Goal: Information Seeking & Learning: Learn about a topic

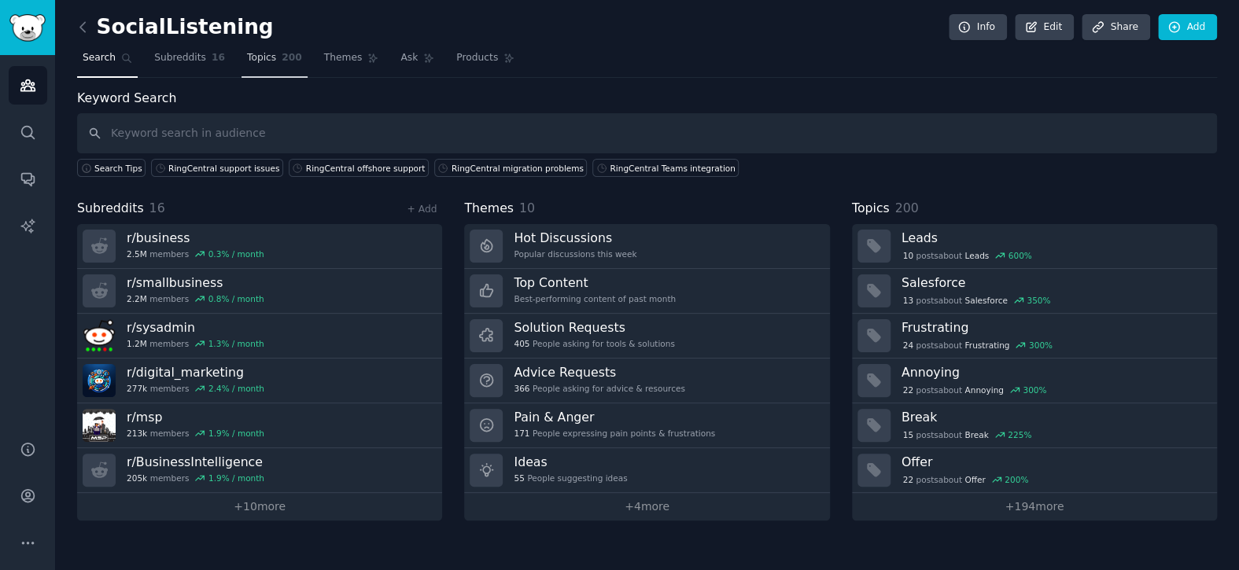
click at [278, 67] on link "Topics 200" at bounding box center [275, 62] width 66 height 32
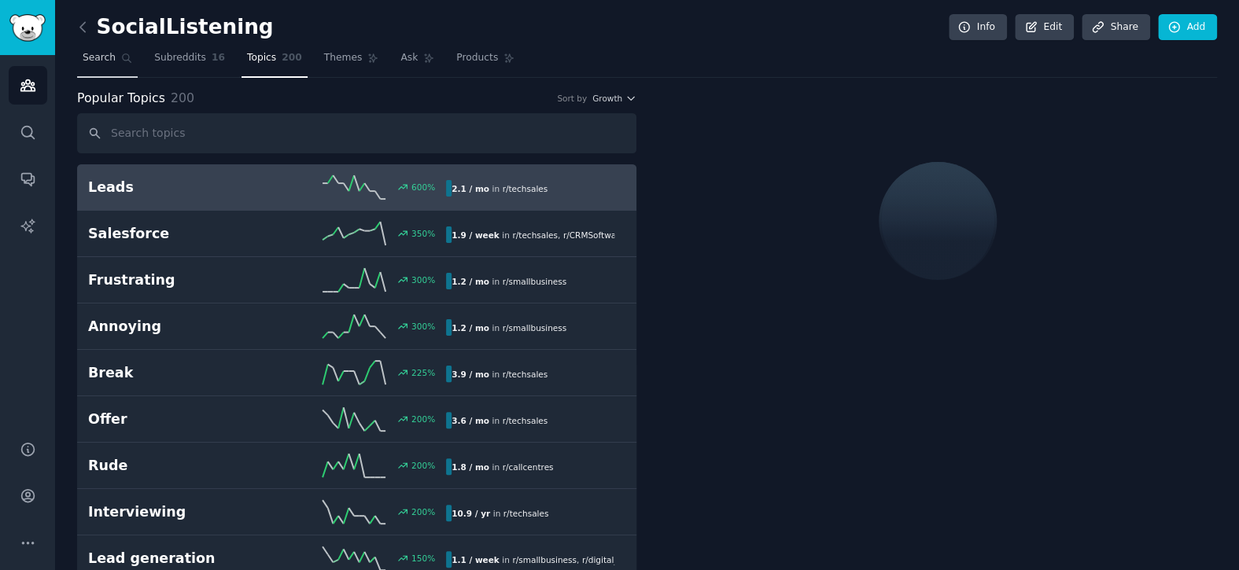
click at [95, 57] on span "Search" at bounding box center [99, 58] width 33 height 14
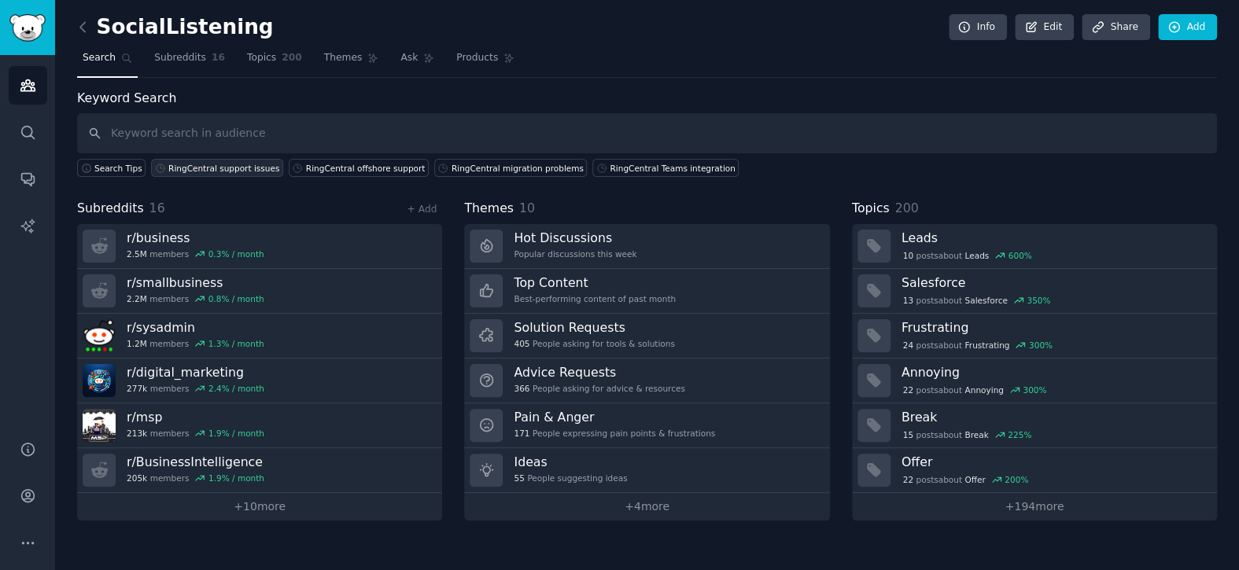
click at [200, 171] on div "RingCentral support issues" at bounding box center [223, 168] width 111 height 11
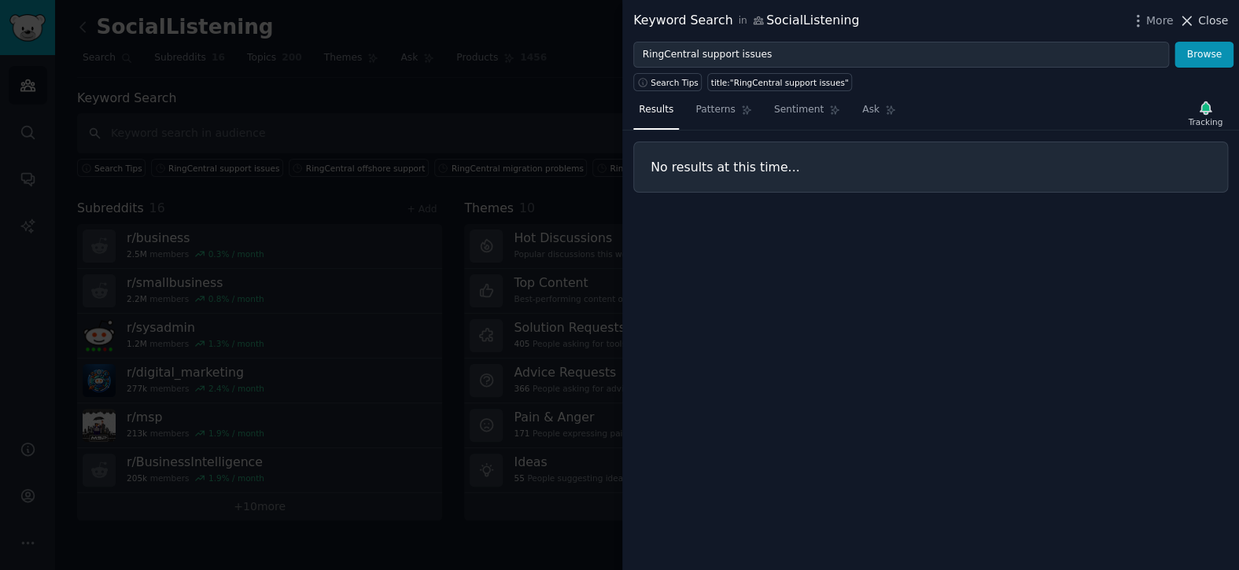
click at [1211, 23] on span "Close" at bounding box center [1213, 21] width 30 height 17
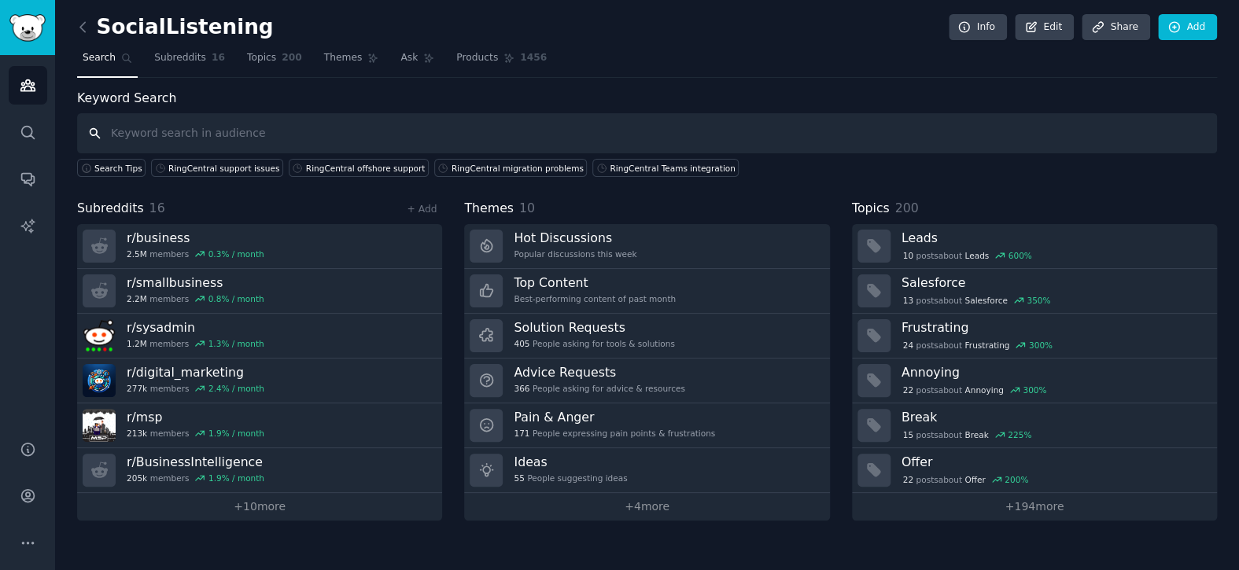
click at [236, 138] on input "text" at bounding box center [647, 133] width 1140 height 40
click at [244, 137] on input "text" at bounding box center [647, 133] width 1140 height 40
click at [967, 28] on icon at bounding box center [964, 27] width 14 height 14
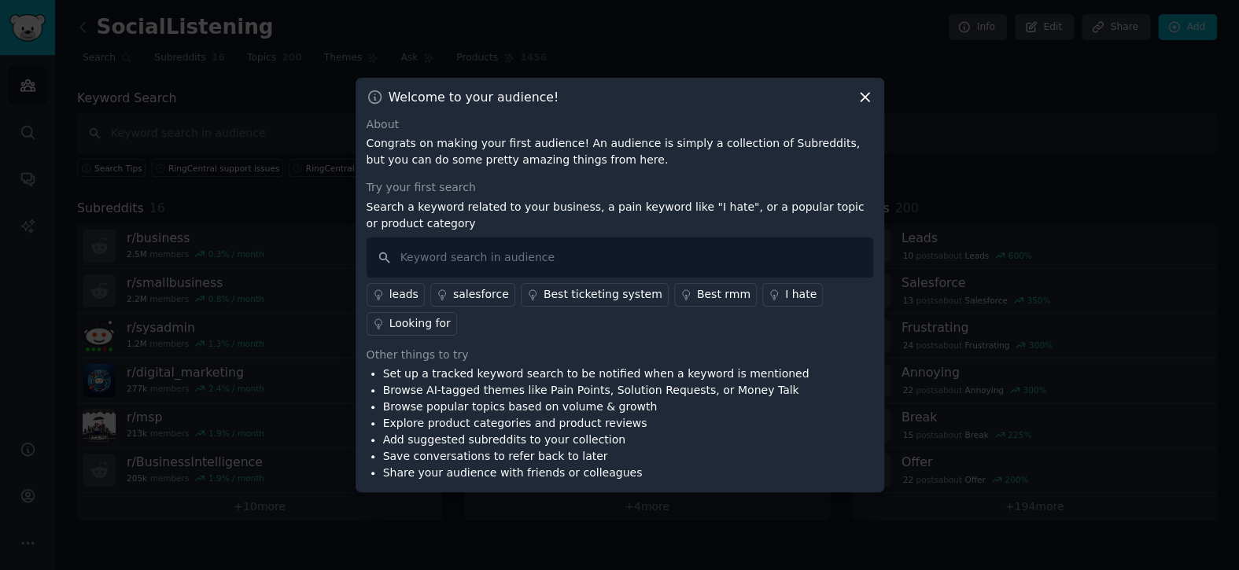
click at [987, 159] on div at bounding box center [619, 285] width 1239 height 570
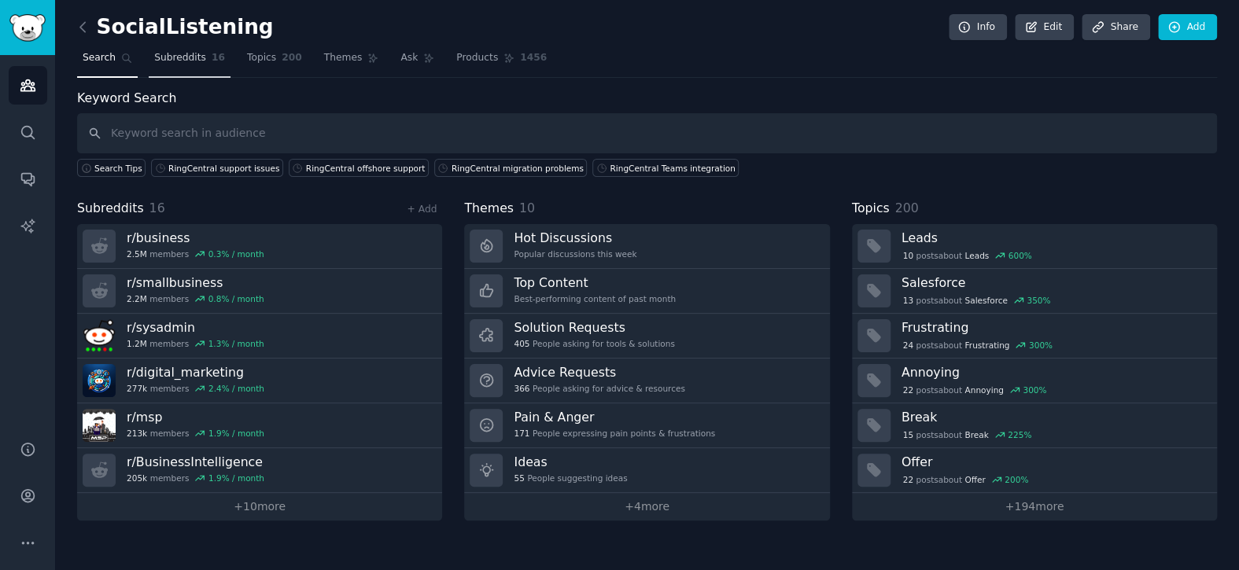
click at [154, 69] on link "Subreddits 16" at bounding box center [190, 62] width 82 height 32
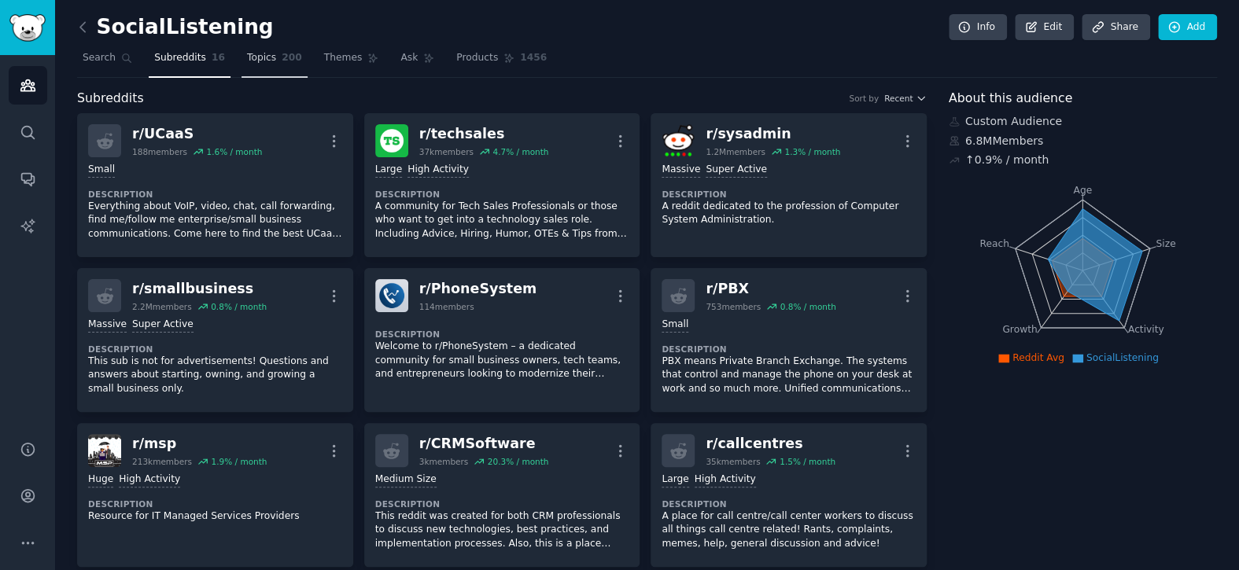
click at [282, 60] on span "200" at bounding box center [292, 58] width 20 height 14
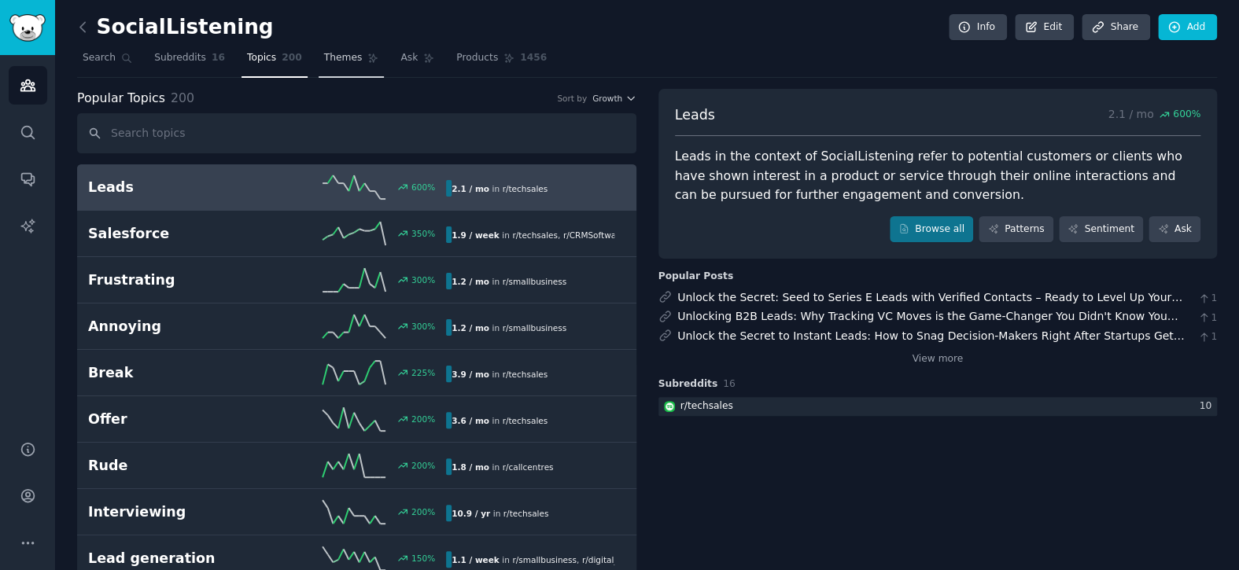
click at [347, 70] on link "Themes" at bounding box center [352, 62] width 66 height 32
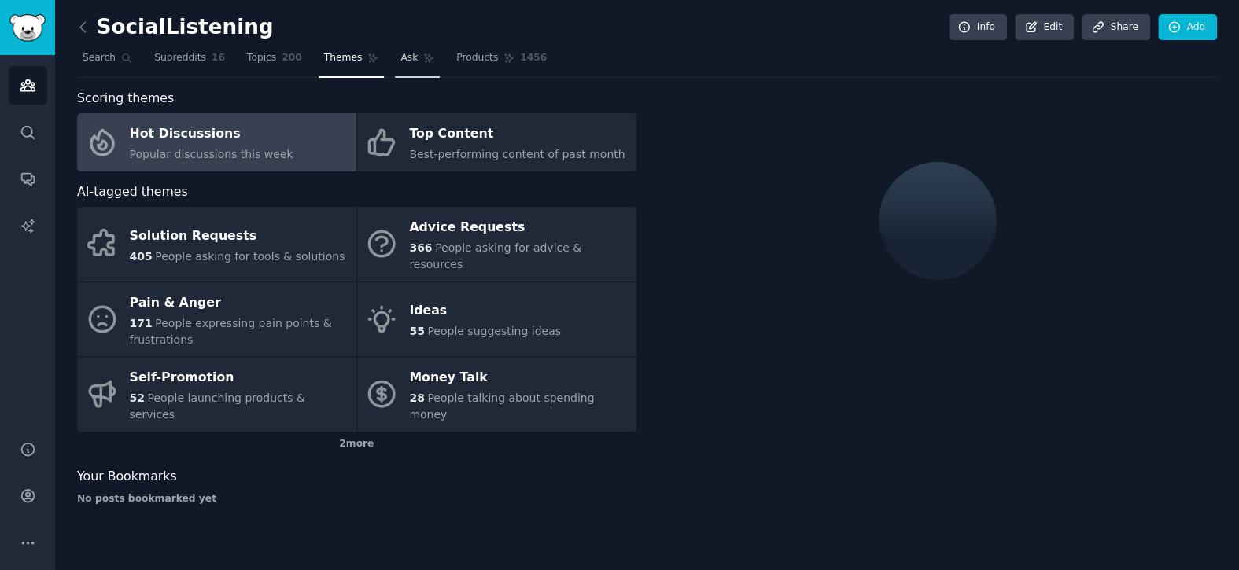
click at [395, 69] on link "Ask" at bounding box center [417, 62] width 45 height 32
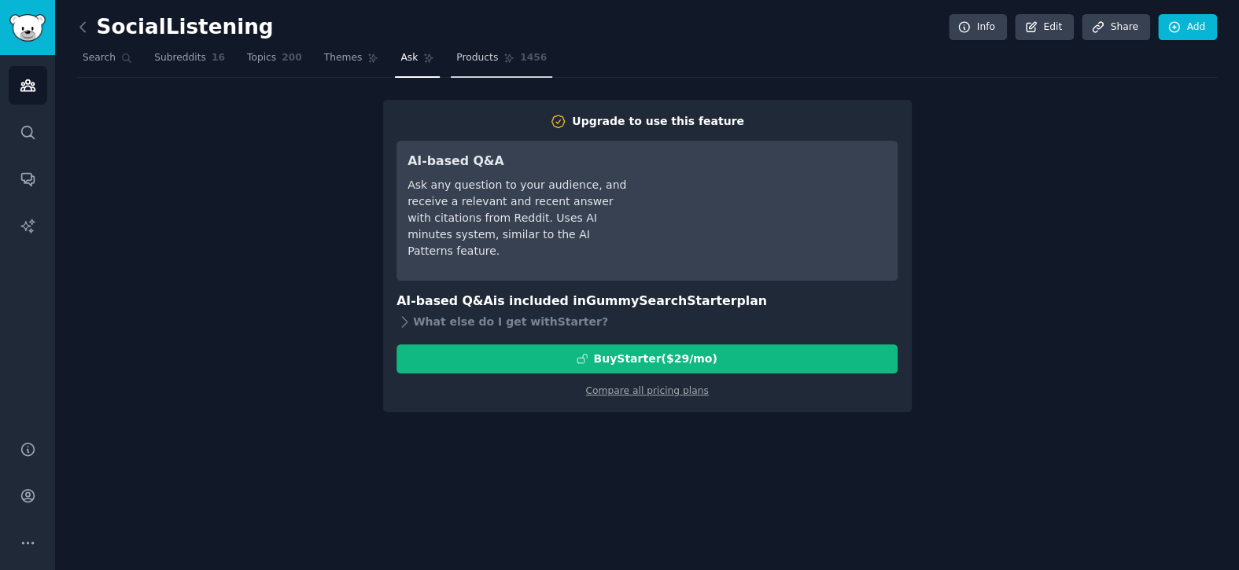
click at [468, 69] on link "Products 1456" at bounding box center [501, 62] width 101 height 32
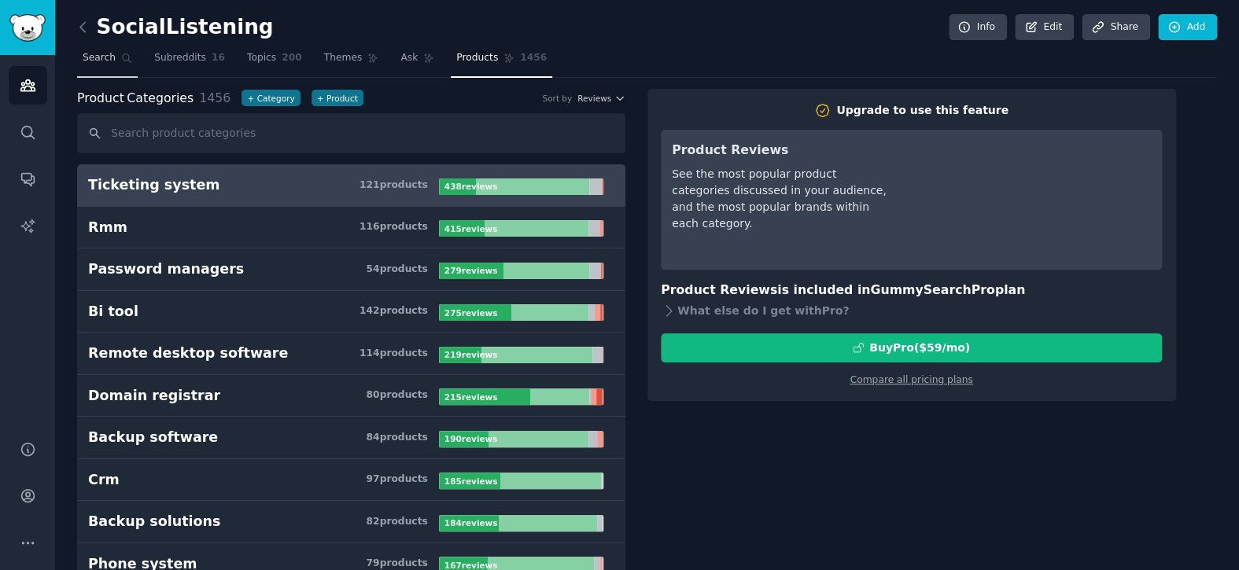
click at [103, 65] on link "Search" at bounding box center [107, 62] width 61 height 32
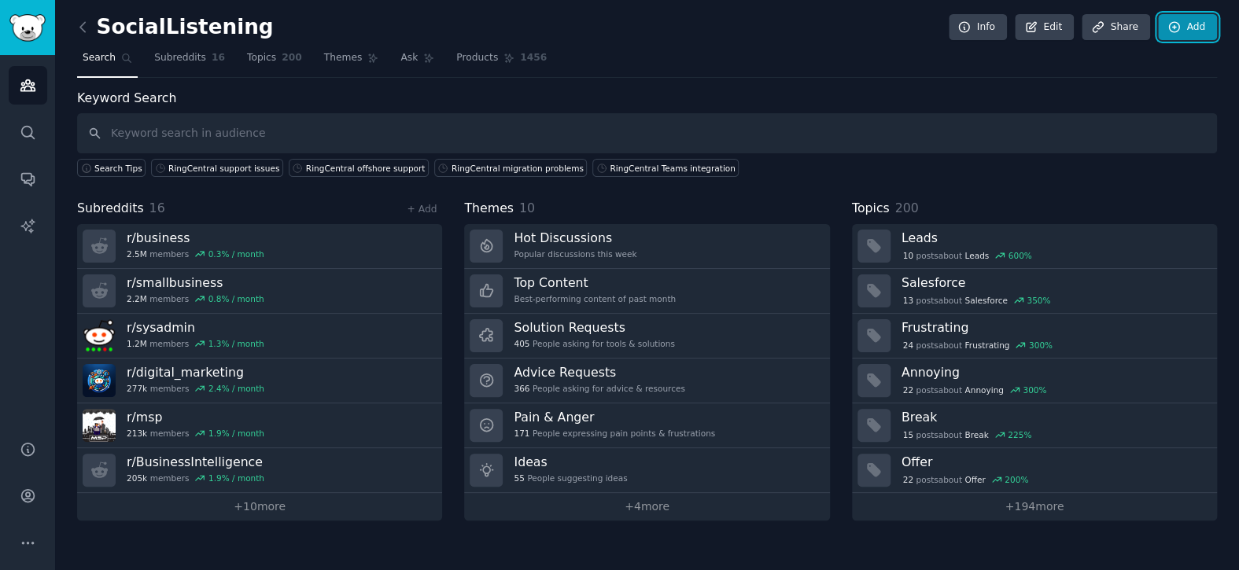
click at [1185, 31] on link "Add" at bounding box center [1187, 27] width 59 height 27
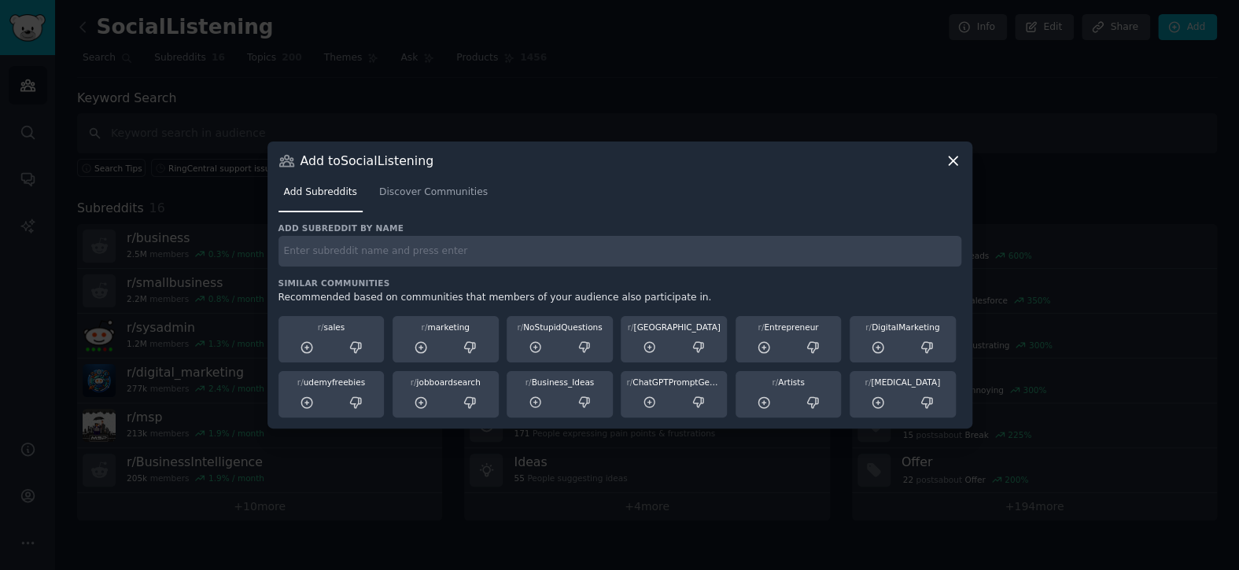
click at [955, 161] on icon at bounding box center [953, 161] width 17 height 17
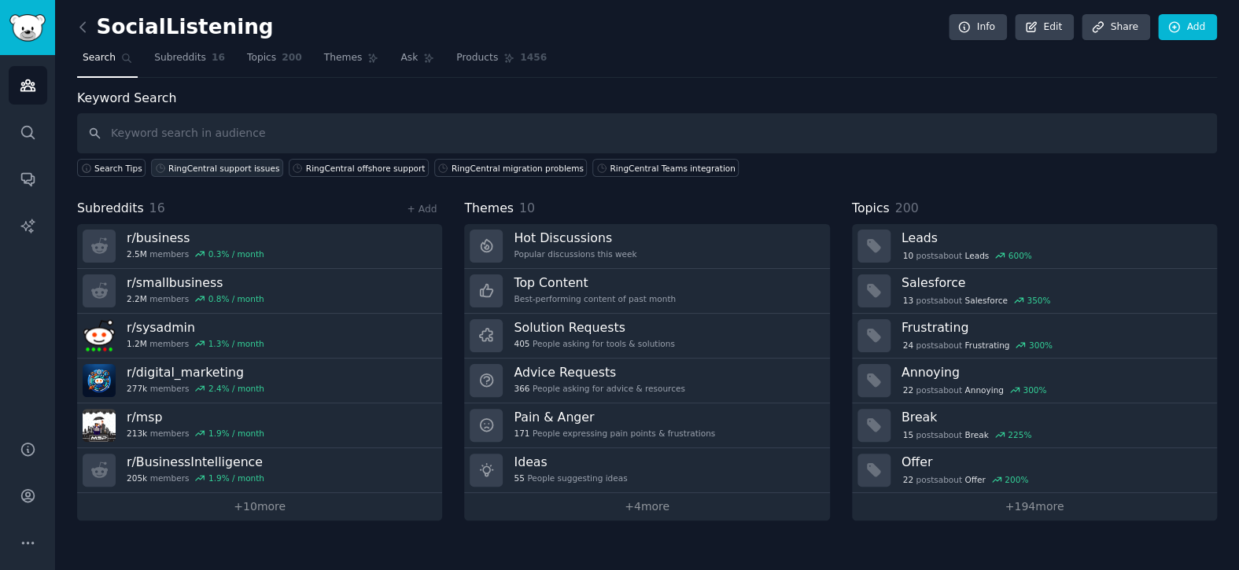
click at [203, 168] on div "RingCentral support issues" at bounding box center [223, 168] width 111 height 11
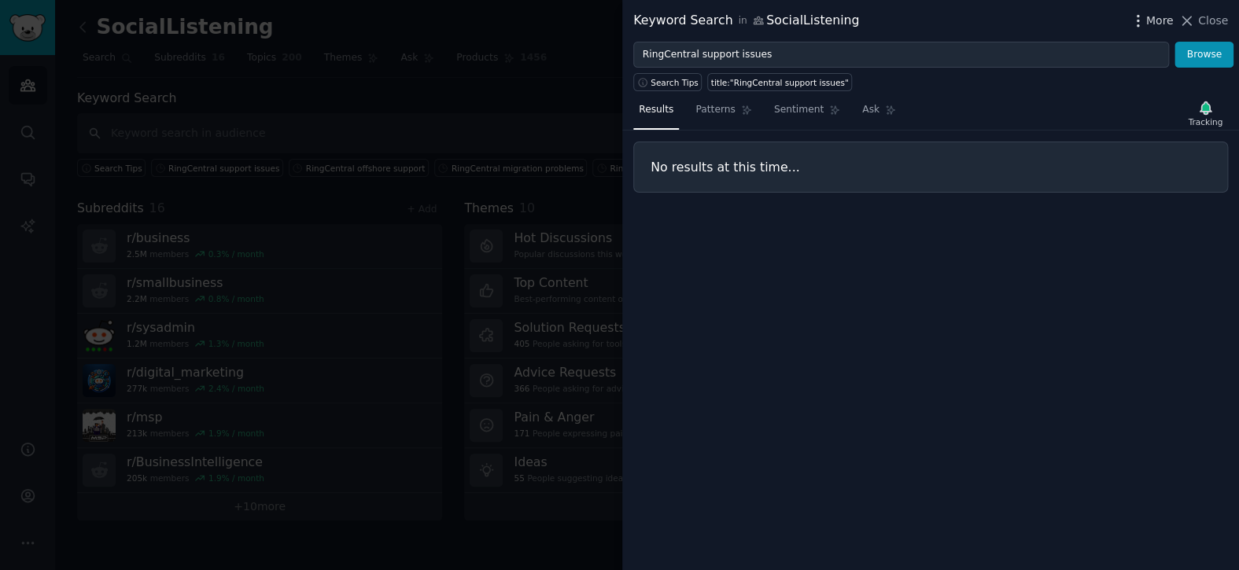
click at [1163, 23] on span "More" at bounding box center [1160, 21] width 28 height 17
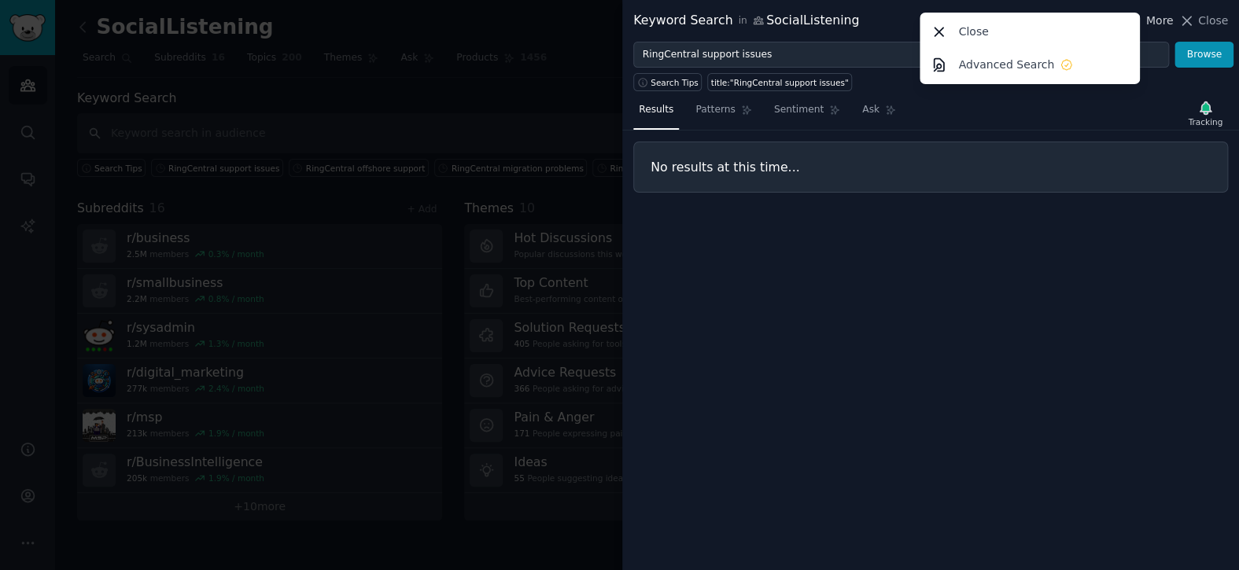
click at [1163, 23] on span "More" at bounding box center [1160, 21] width 28 height 17
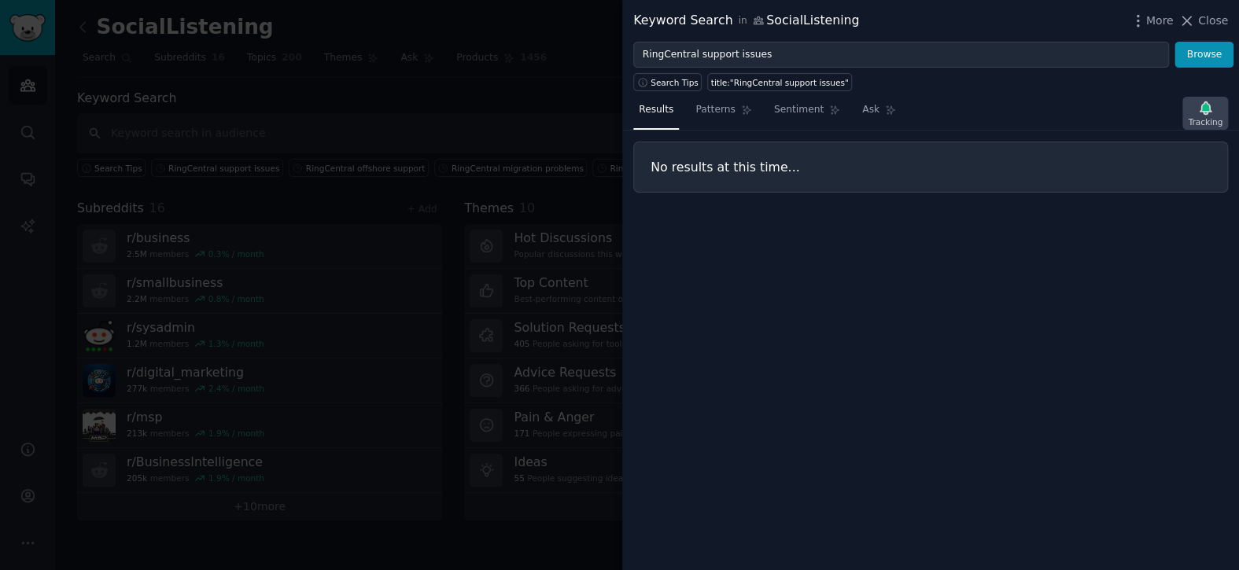
click at [1212, 116] on div "Tracking" at bounding box center [1205, 121] width 35 height 11
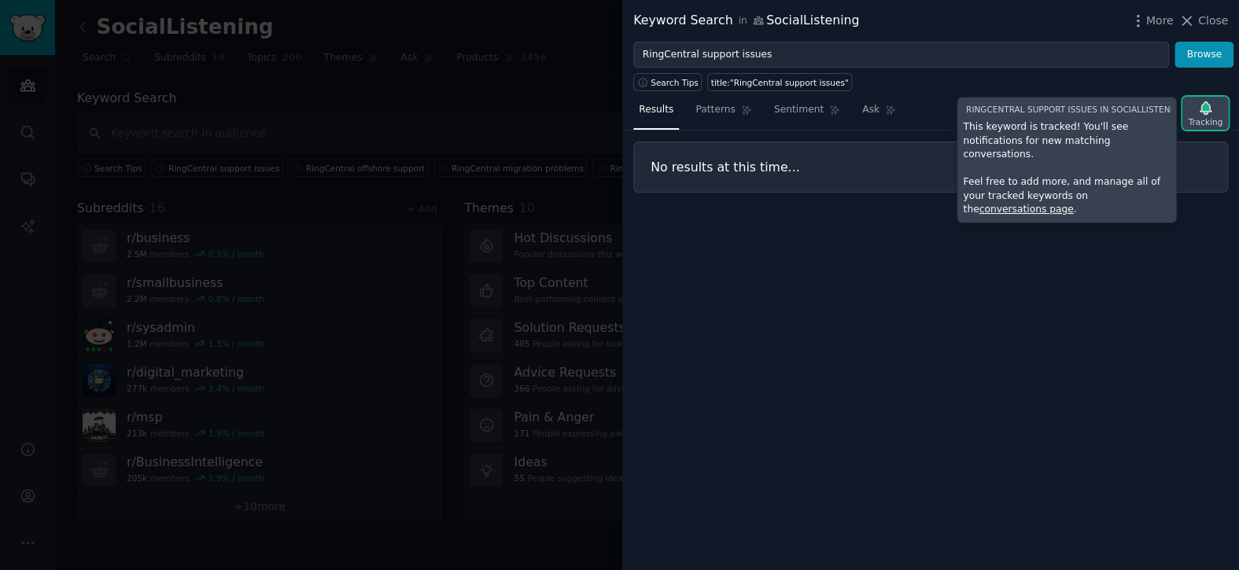
click at [1214, 113] on icon "button" at bounding box center [1205, 108] width 17 height 17
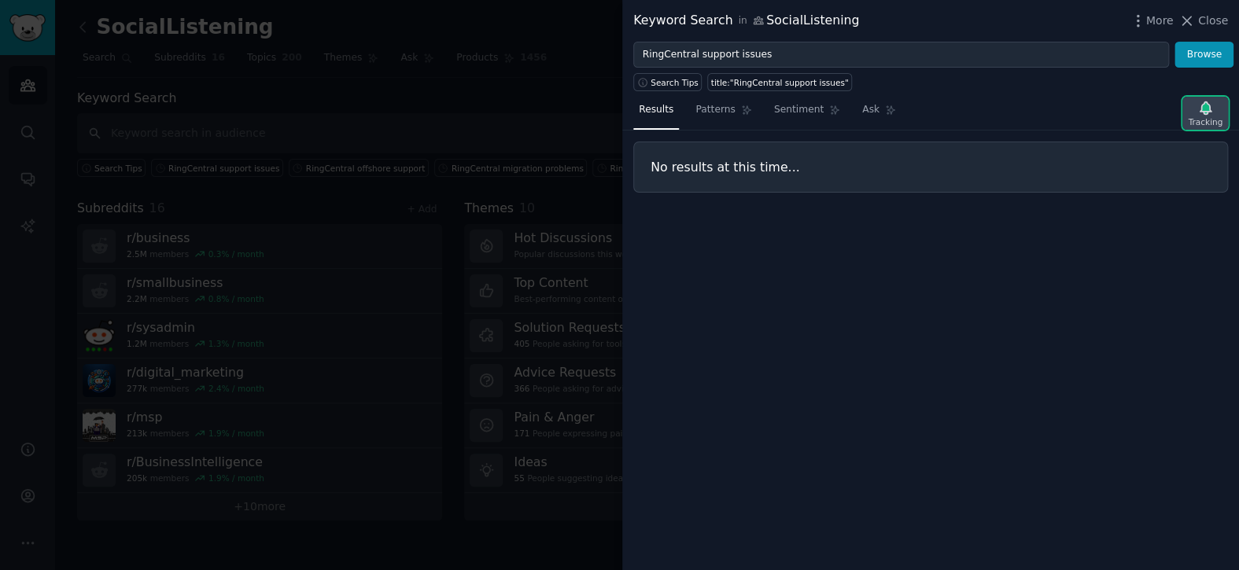
click at [1206, 112] on icon "button" at bounding box center [1205, 107] width 11 height 13
click at [1198, 26] on button "Close" at bounding box center [1204, 21] width 50 height 17
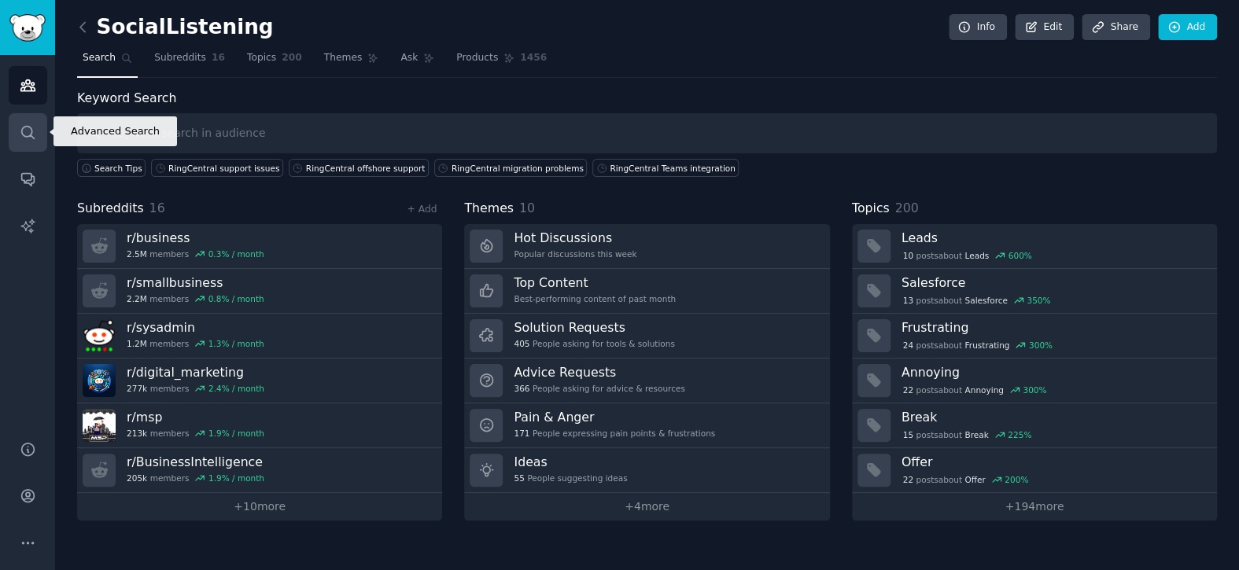
click at [42, 142] on link "Search" at bounding box center [28, 132] width 39 height 39
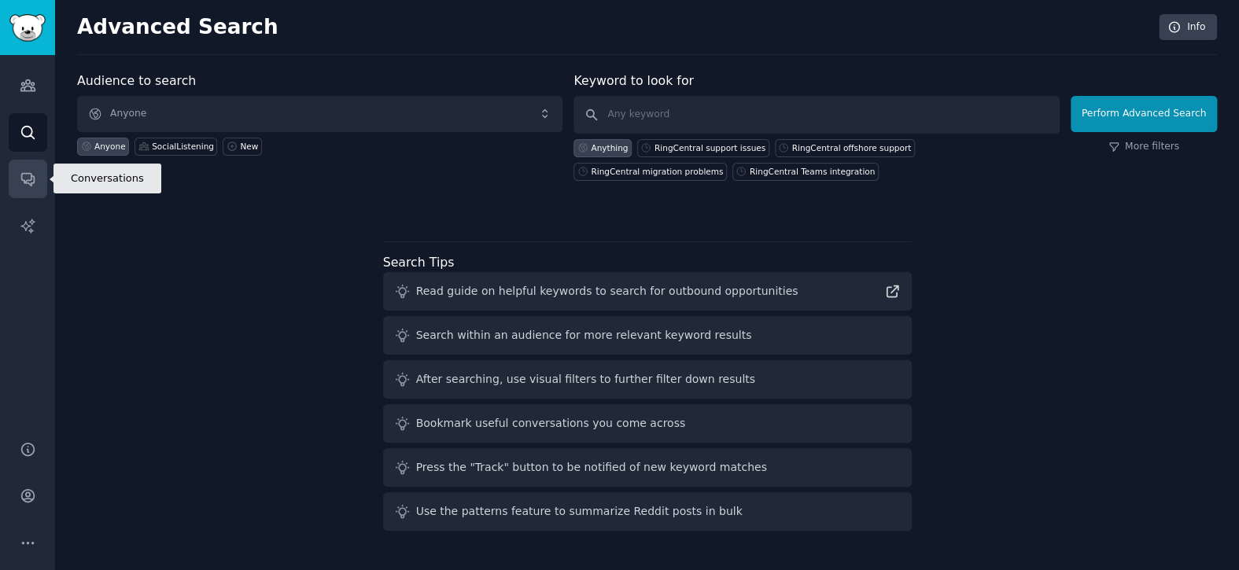
click at [35, 179] on icon "Sidebar" at bounding box center [28, 179] width 17 height 17
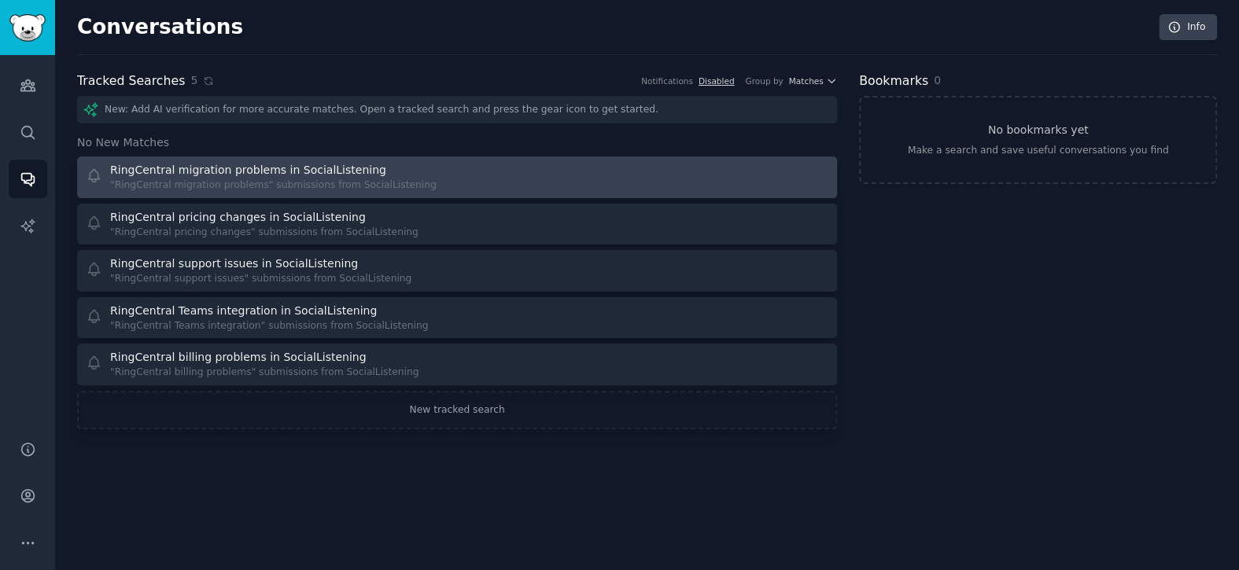
click at [298, 194] on link "RingCentral migration problems in SocialListening "RingCentral migration proble…" at bounding box center [457, 178] width 760 height 42
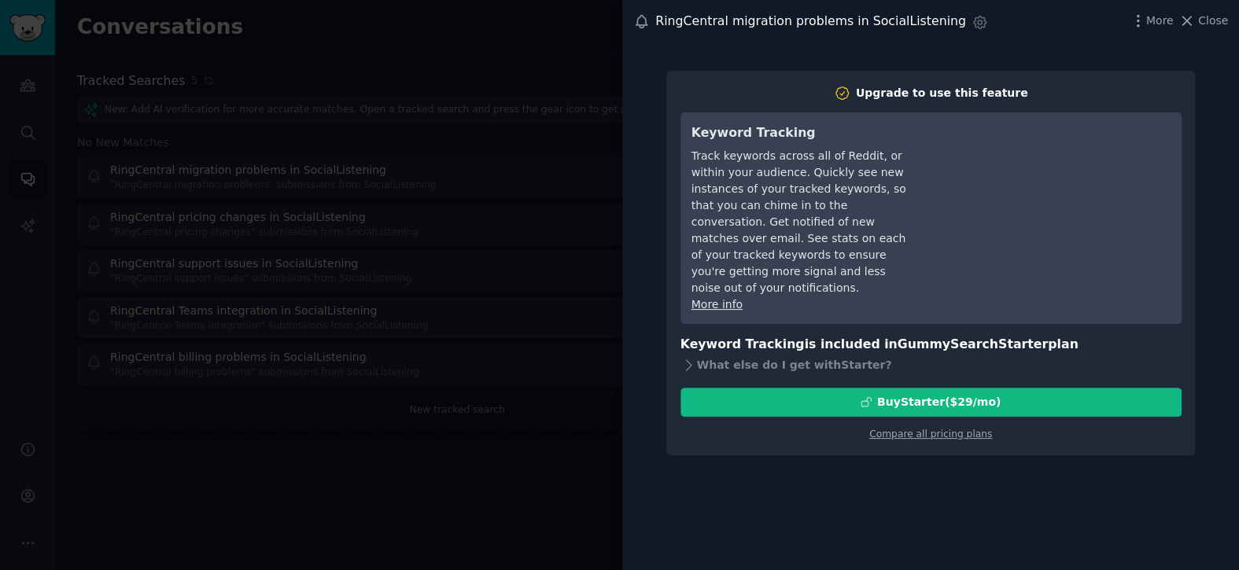
click at [1124, 27] on div "RingCentral migration problems in SocialListening Settings More Close" at bounding box center [930, 21] width 595 height 21
click at [973, 26] on icon "button" at bounding box center [979, 22] width 13 height 13
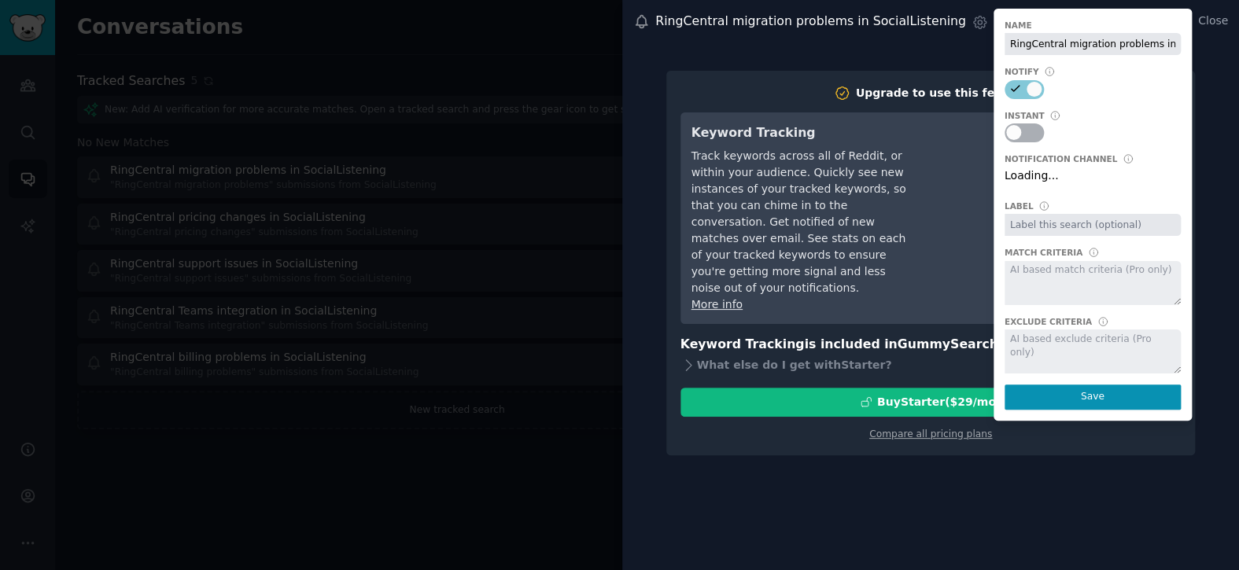
scroll to position [0, 46]
click at [1206, 22] on span "Close" at bounding box center [1213, 21] width 30 height 17
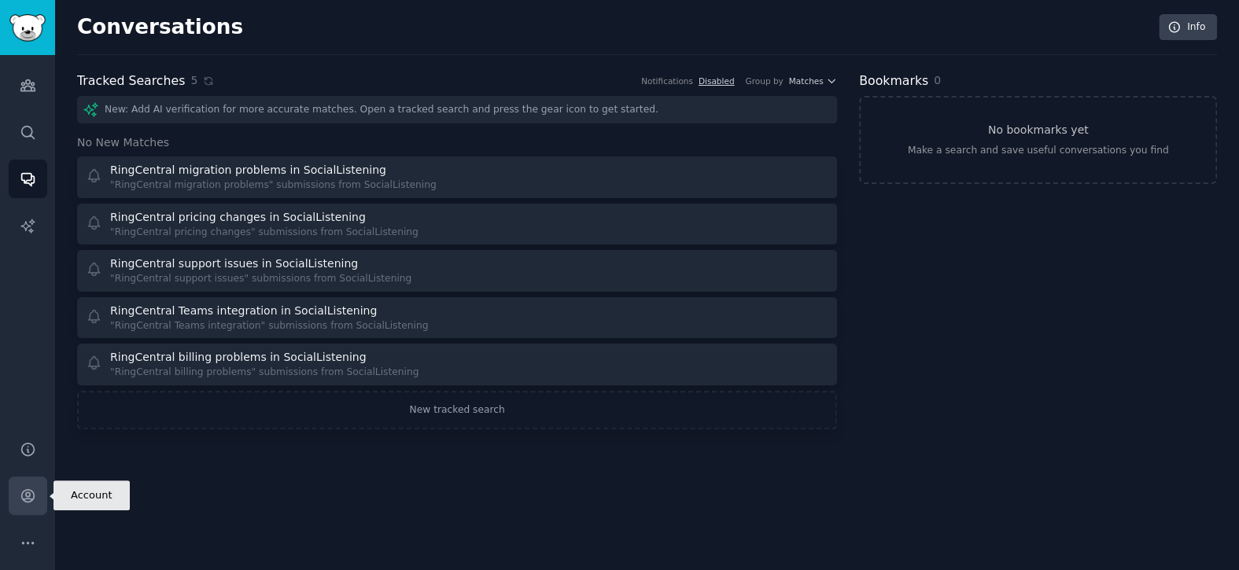
click at [35, 508] on link "Account" at bounding box center [28, 496] width 39 height 39
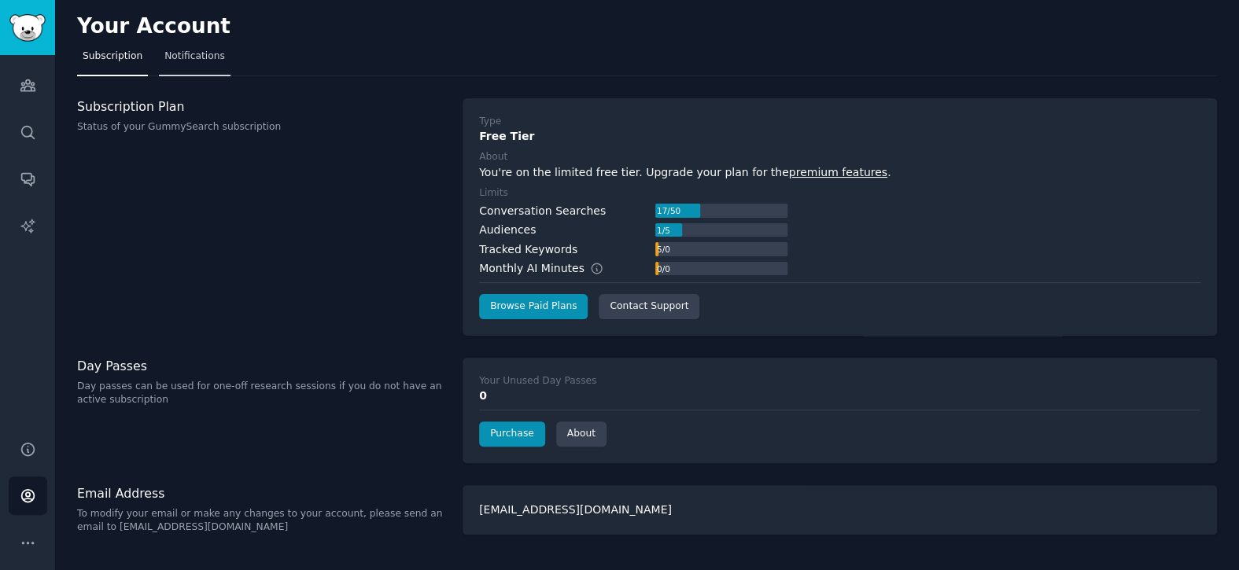
click at [215, 62] on link "Notifications" at bounding box center [195, 60] width 72 height 32
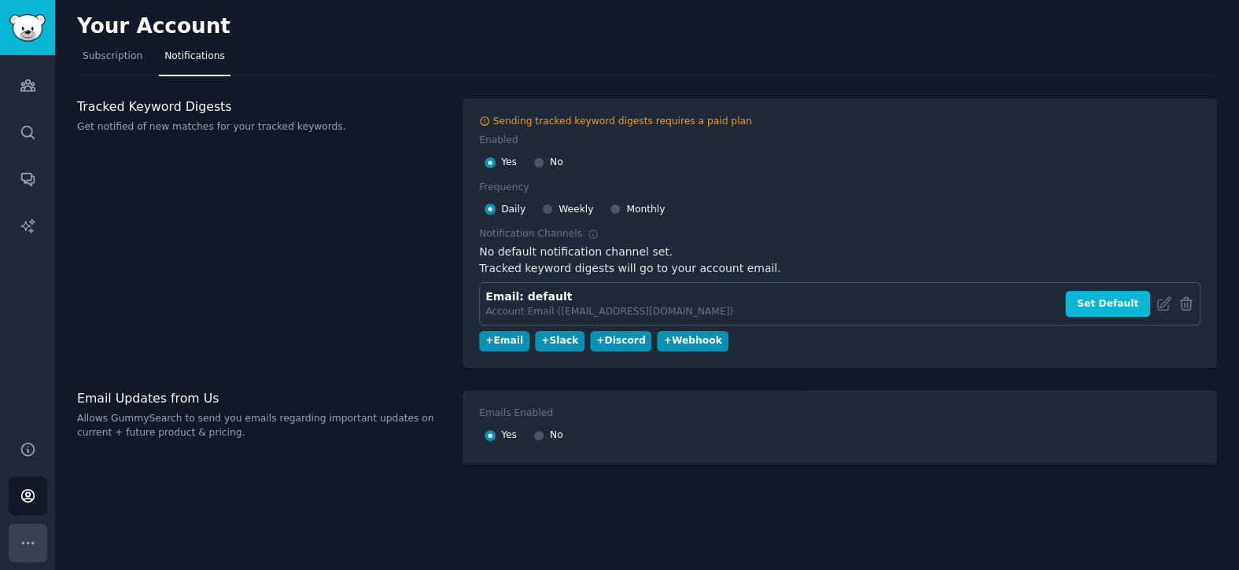
click at [31, 541] on icon "Sidebar" at bounding box center [28, 543] width 17 height 17
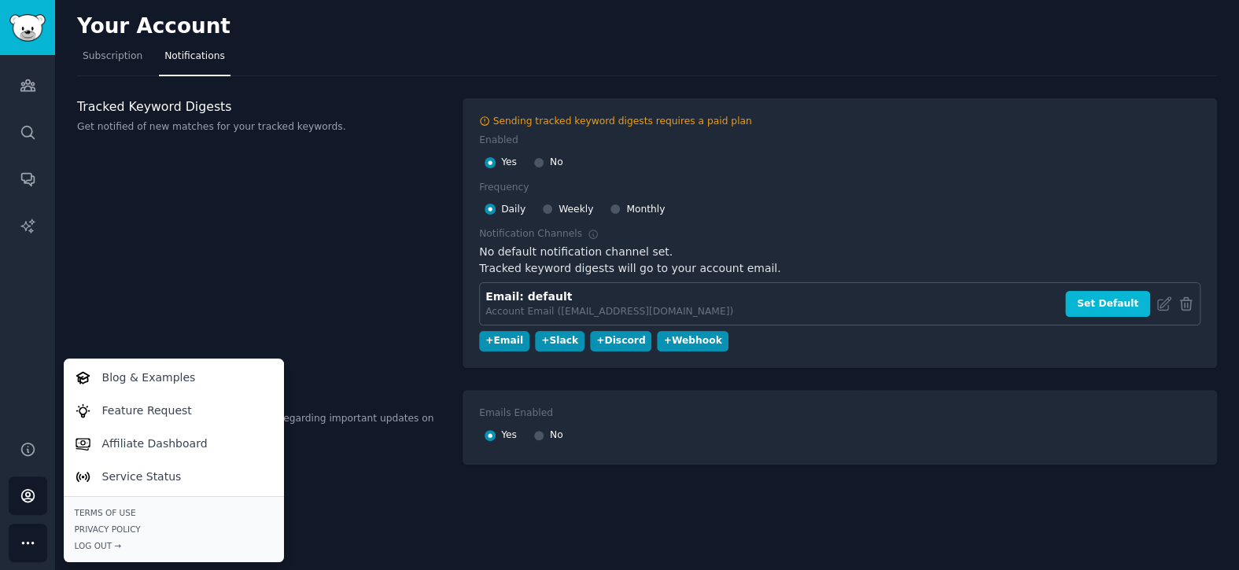
click at [31, 541] on icon "Sidebar" at bounding box center [28, 543] width 17 height 17
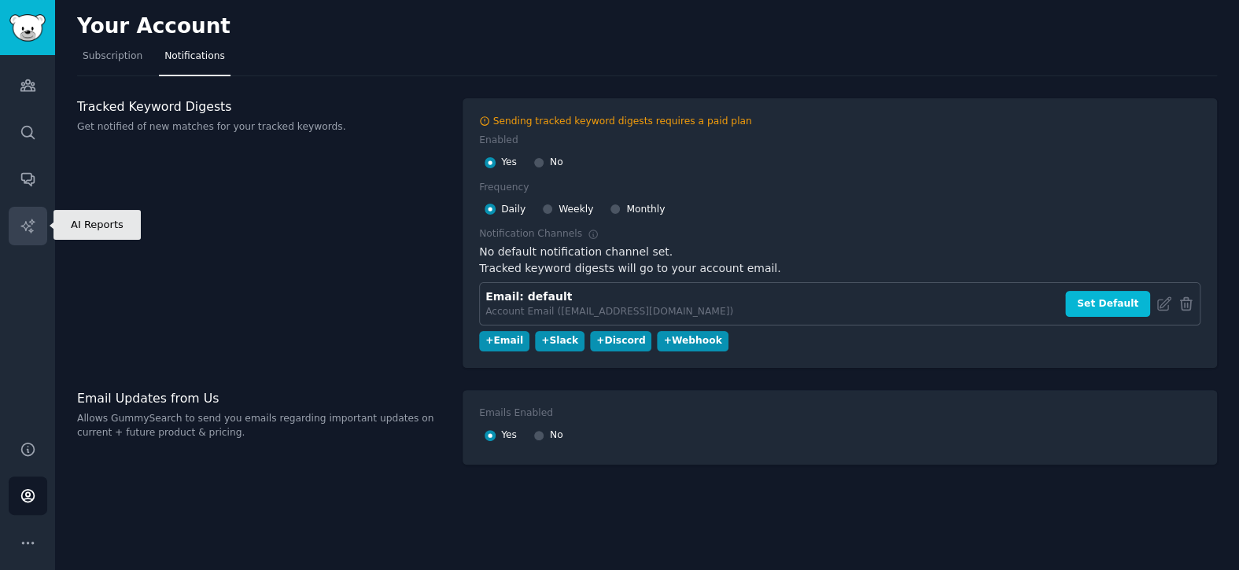
click at [17, 230] on link "AI Reports" at bounding box center [28, 226] width 39 height 39
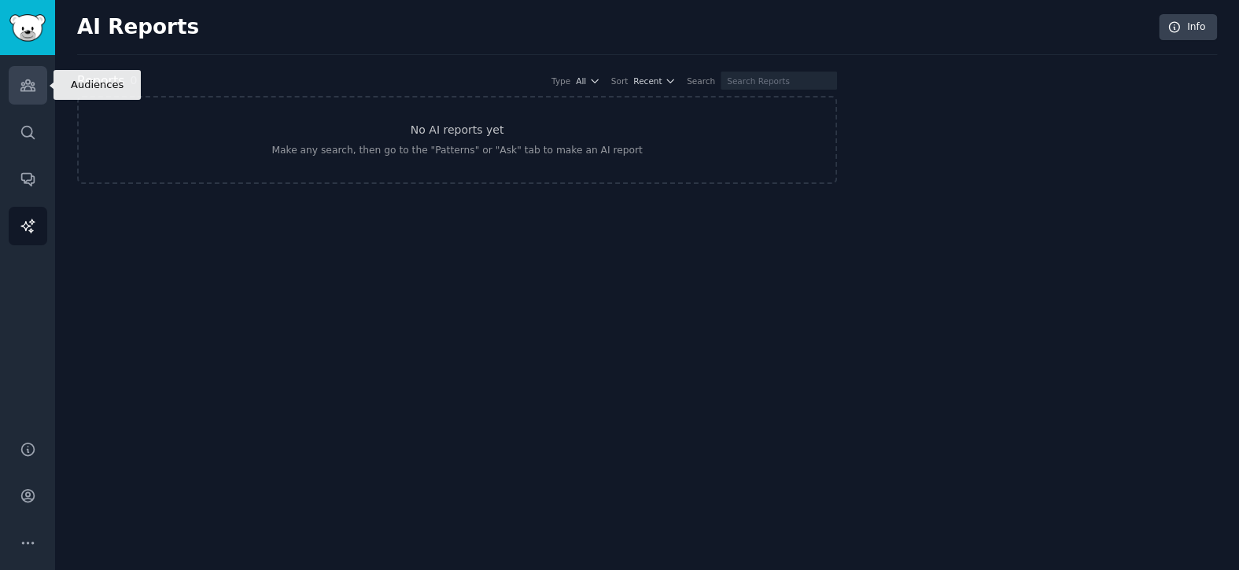
click at [31, 79] on icon "Sidebar" at bounding box center [28, 85] width 17 height 17
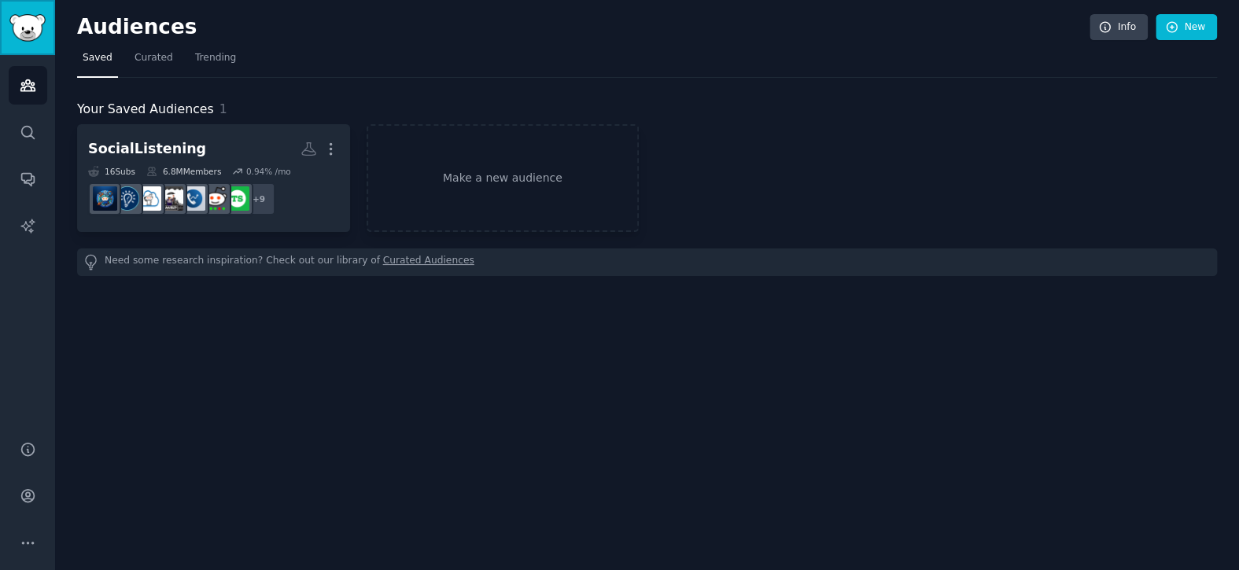
click at [29, 28] on img "Sidebar" at bounding box center [27, 28] width 36 height 28
click at [193, 65] on link "Trending" at bounding box center [216, 62] width 52 height 32
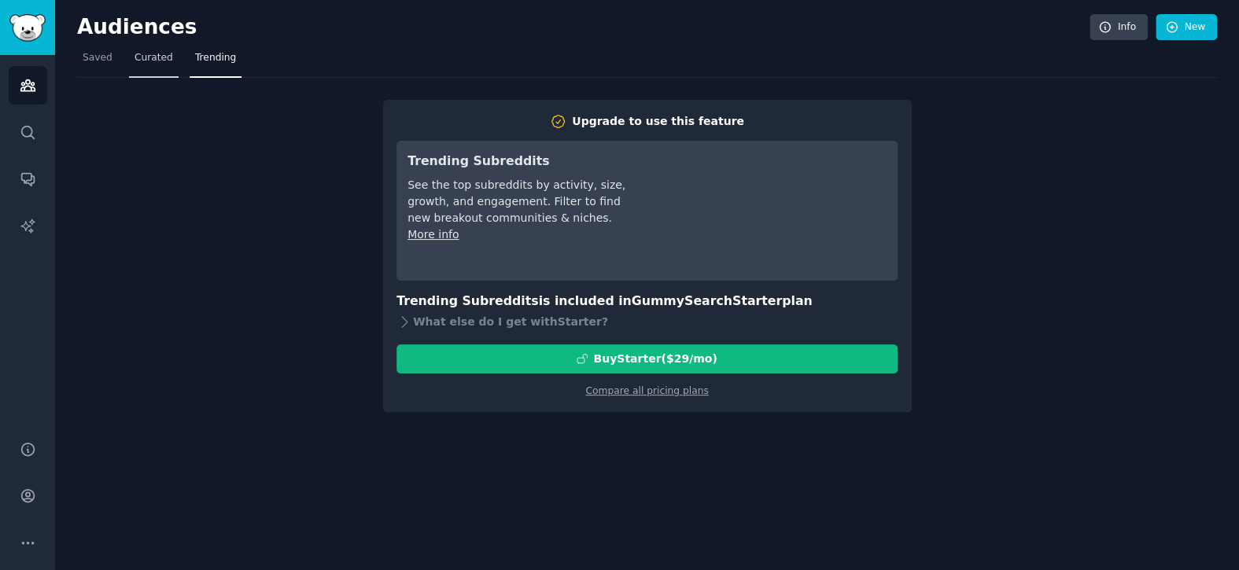
click at [135, 59] on span "Curated" at bounding box center [154, 58] width 39 height 14
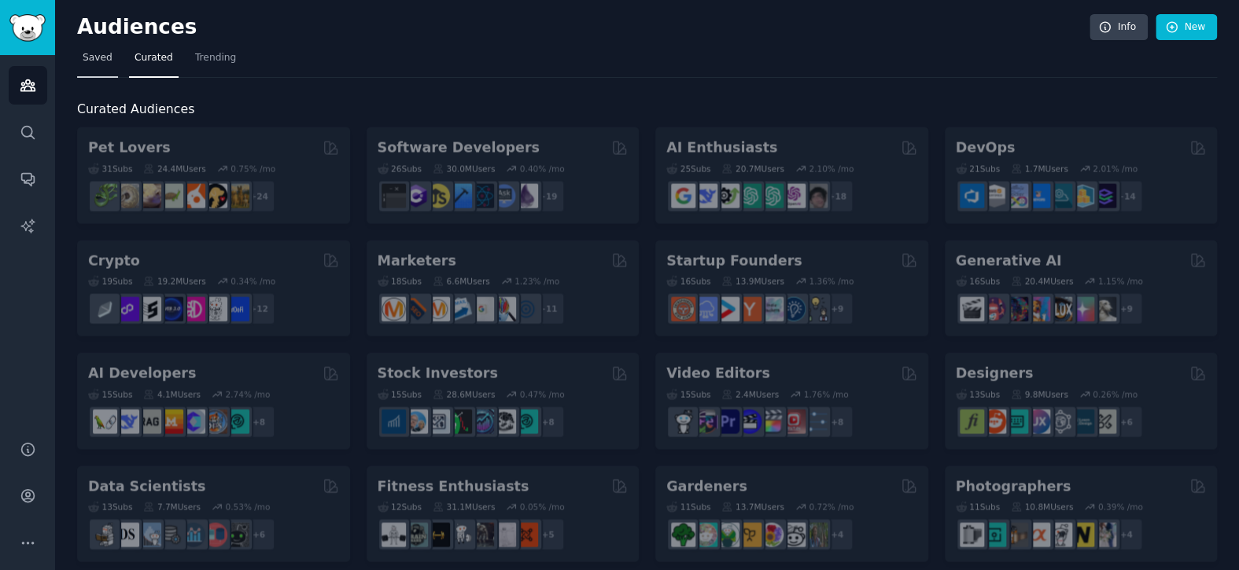
click at [103, 58] on span "Saved" at bounding box center [98, 58] width 30 height 14
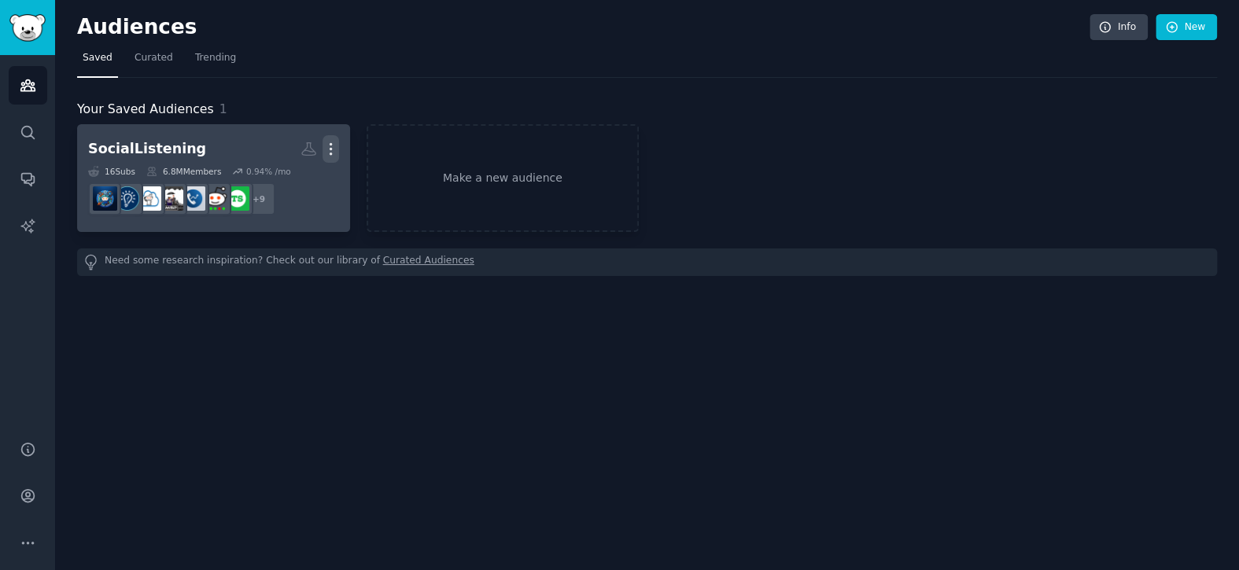
click at [332, 155] on icon "button" at bounding box center [331, 149] width 17 height 17
click at [312, 204] on dd "+ 9" at bounding box center [213, 199] width 251 height 44
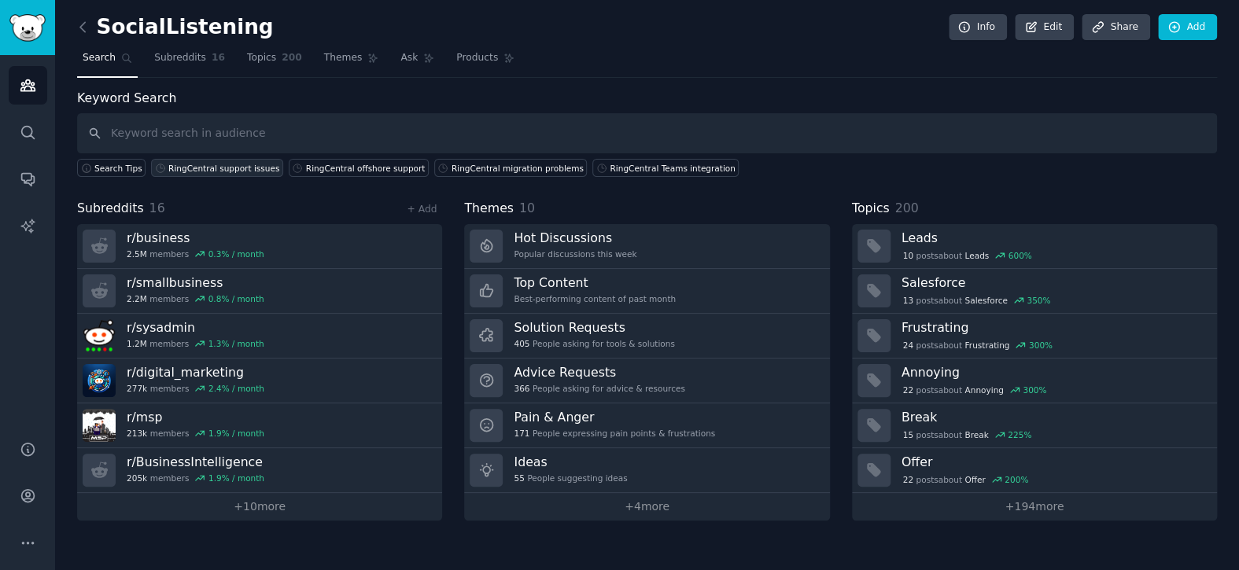
click at [209, 170] on div "RingCentral support issues" at bounding box center [223, 168] width 111 height 11
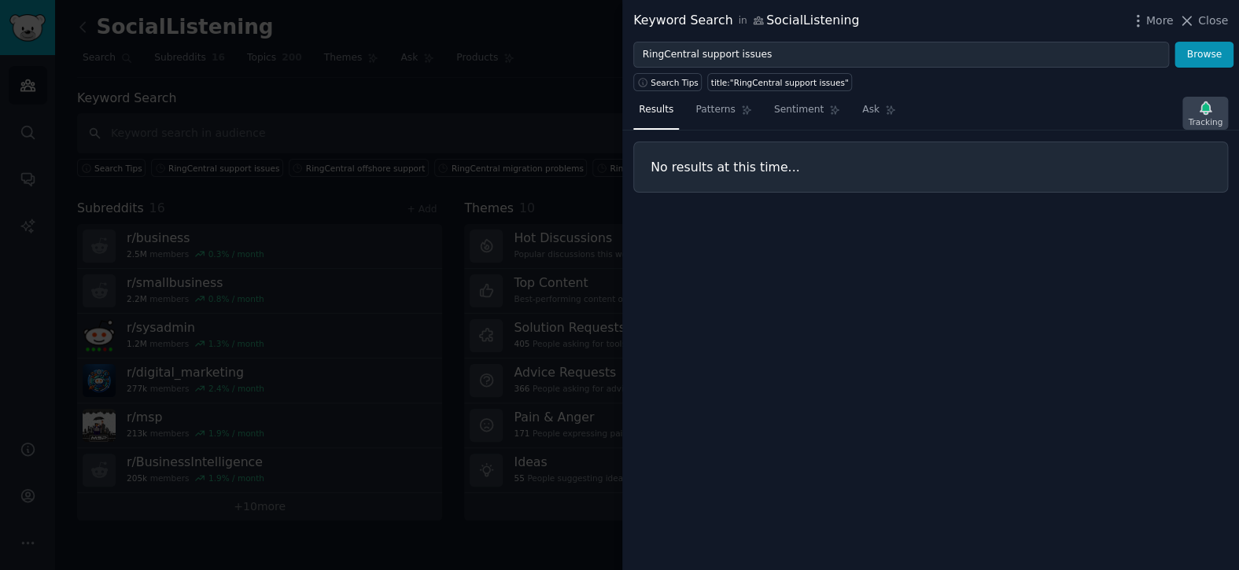
click at [1199, 107] on icon "button" at bounding box center [1205, 108] width 17 height 17
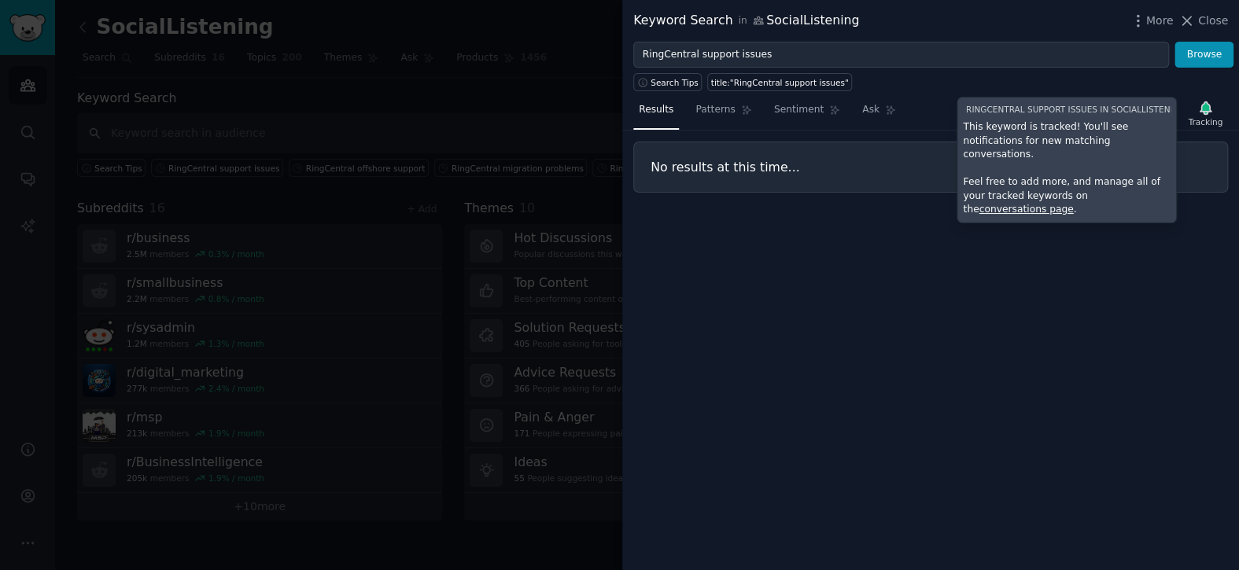
click at [1073, 204] on link "conversations page" at bounding box center [1026, 209] width 94 height 11
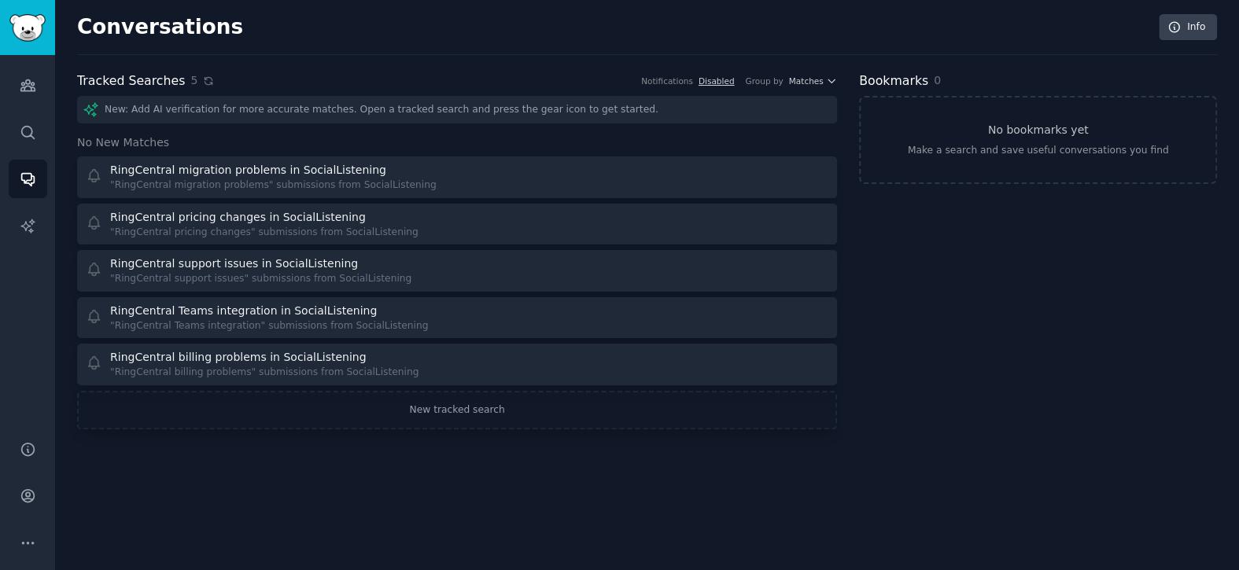
click at [203, 83] on icon at bounding box center [208, 81] width 11 height 11
drag, startPoint x: 243, startPoint y: 172, endPoint x: 277, endPoint y: 509, distance: 338.4
click at [276, 509] on div "Conversations Info Tracked Searches 5 Notifications Disabled Group by Matches N…" at bounding box center [647, 285] width 1184 height 570
click at [478, 419] on link "New tracked search" at bounding box center [457, 410] width 760 height 39
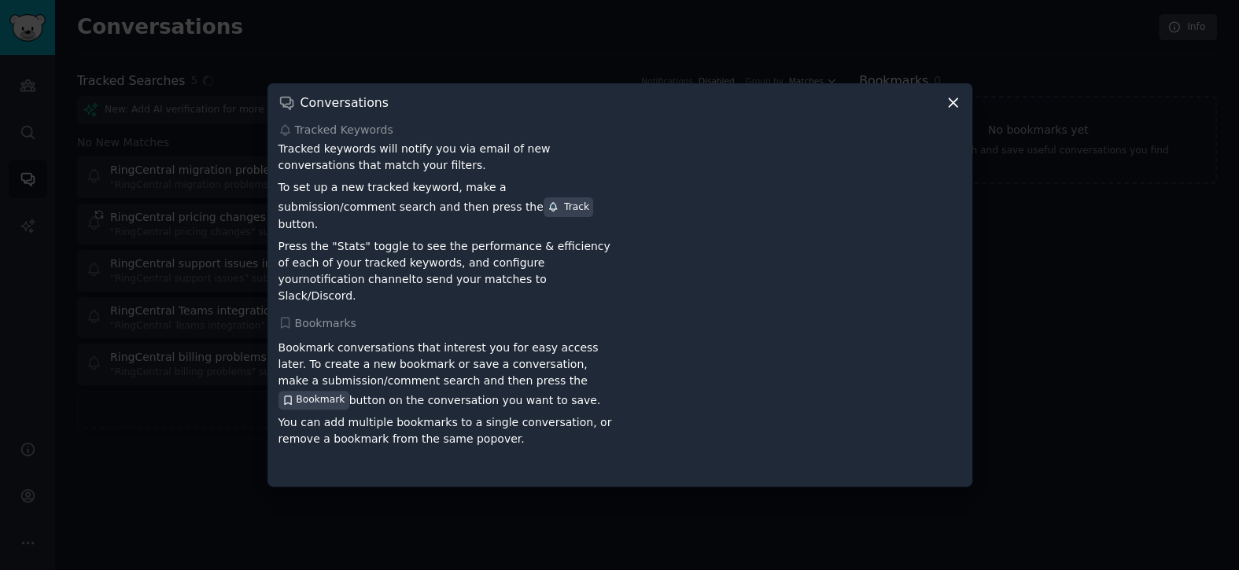
click at [205, 512] on div at bounding box center [619, 285] width 1239 height 570
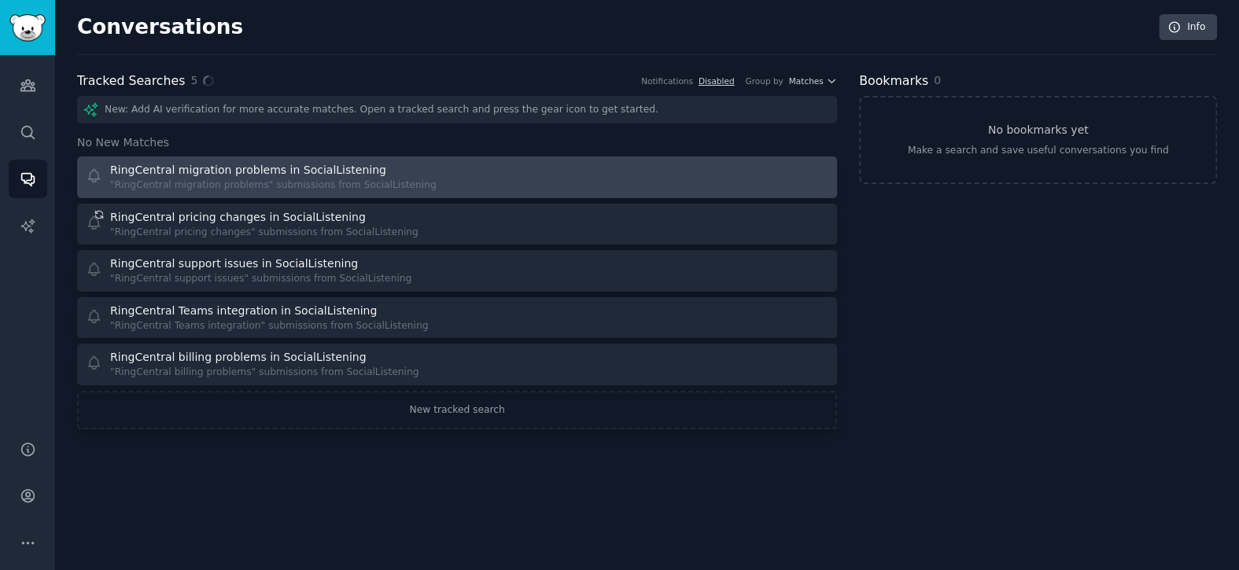
click at [393, 183] on div ""RingCentral migration problems" submissions from SocialListening" at bounding box center [273, 186] width 326 height 14
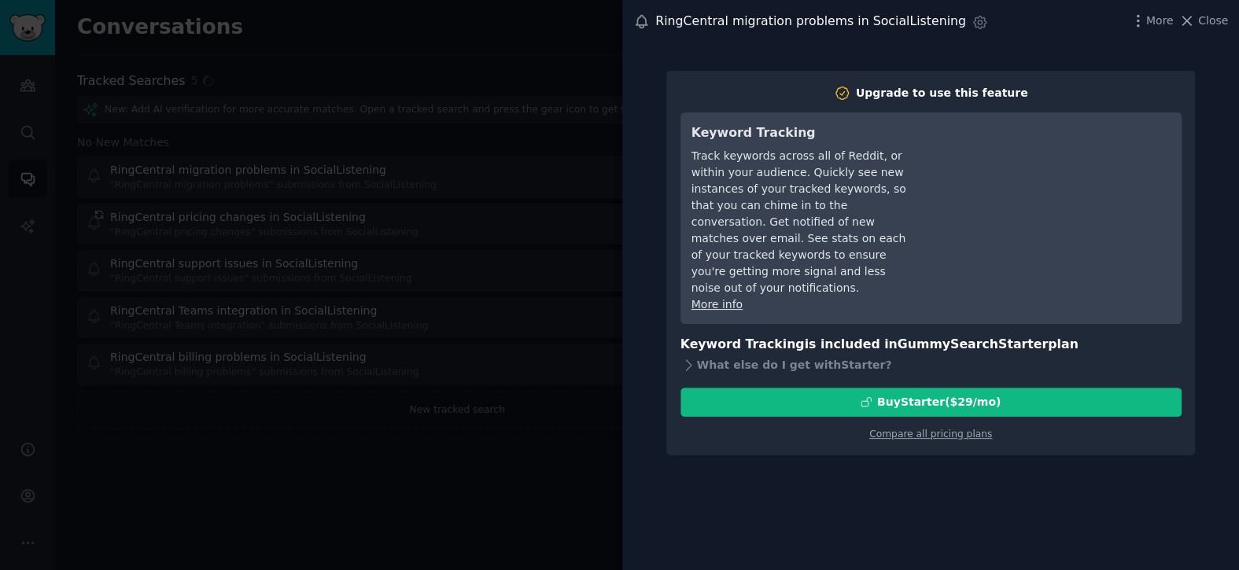
click at [637, 26] on icon at bounding box center [641, 21] width 17 height 17
click at [972, 22] on icon "button" at bounding box center [980, 22] width 17 height 17
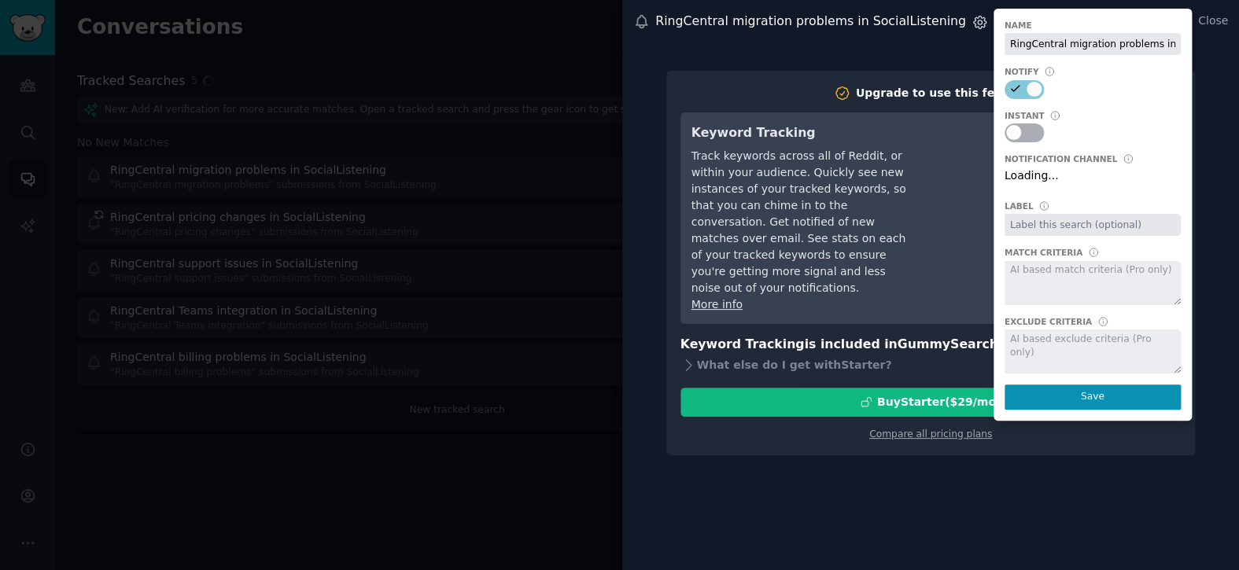
scroll to position [0, 46]
drag, startPoint x: 1169, startPoint y: 42, endPoint x: 1190, endPoint y: 33, distance: 22.9
click at [1170, 42] on div "RingCentral migration problems in SocialListening Settings Add an optional desc…" at bounding box center [930, 21] width 617 height 43
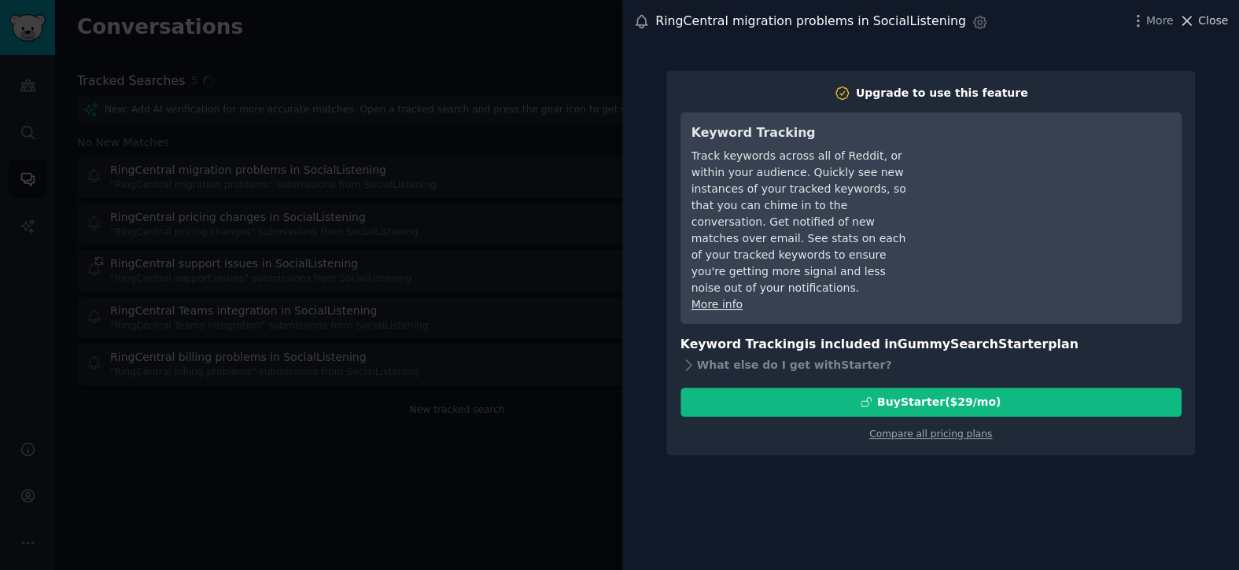
click at [1195, 24] on icon at bounding box center [1187, 21] width 17 height 17
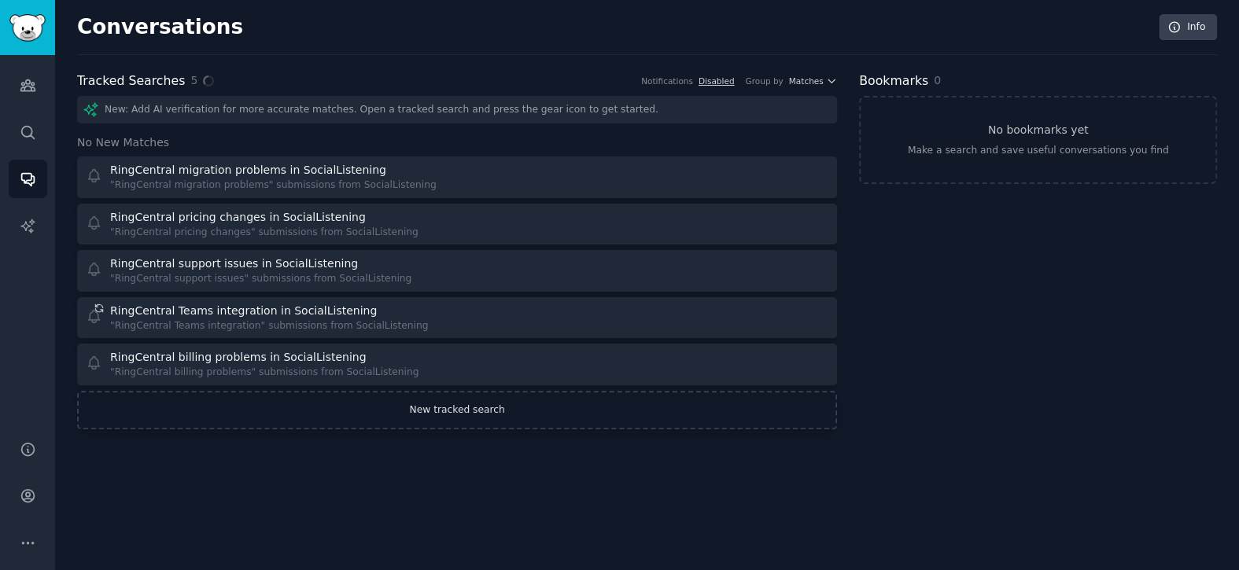
click at [473, 416] on link "New tracked search" at bounding box center [457, 410] width 760 height 39
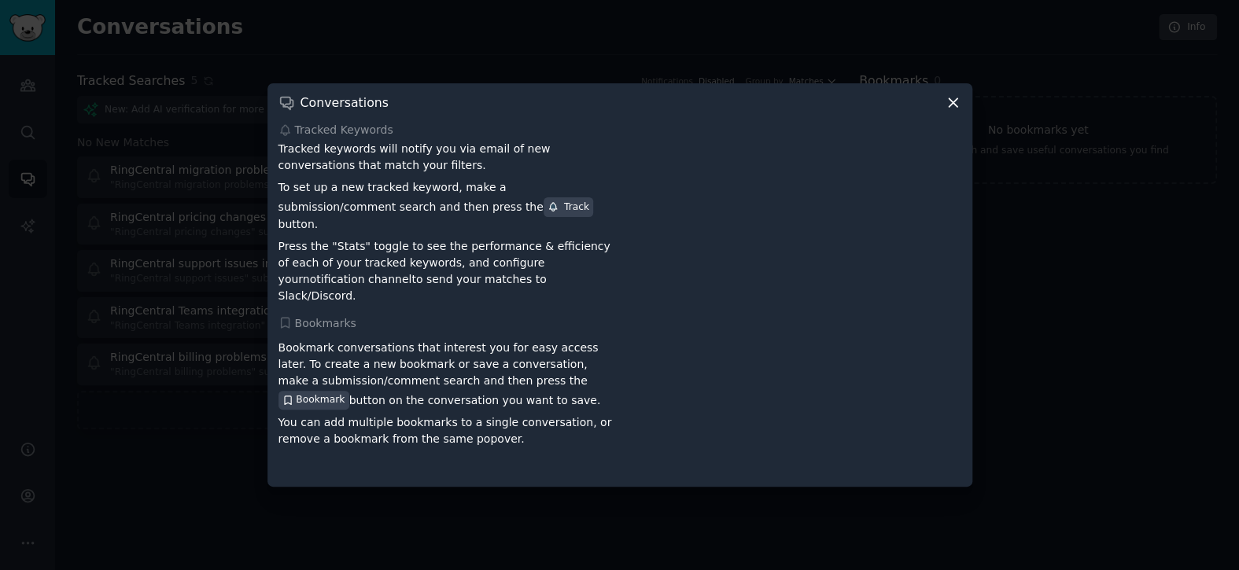
drag, startPoint x: 1182, startPoint y: 301, endPoint x: 1179, endPoint y: 290, distance: 11.3
click at [1182, 297] on div at bounding box center [619, 285] width 1239 height 570
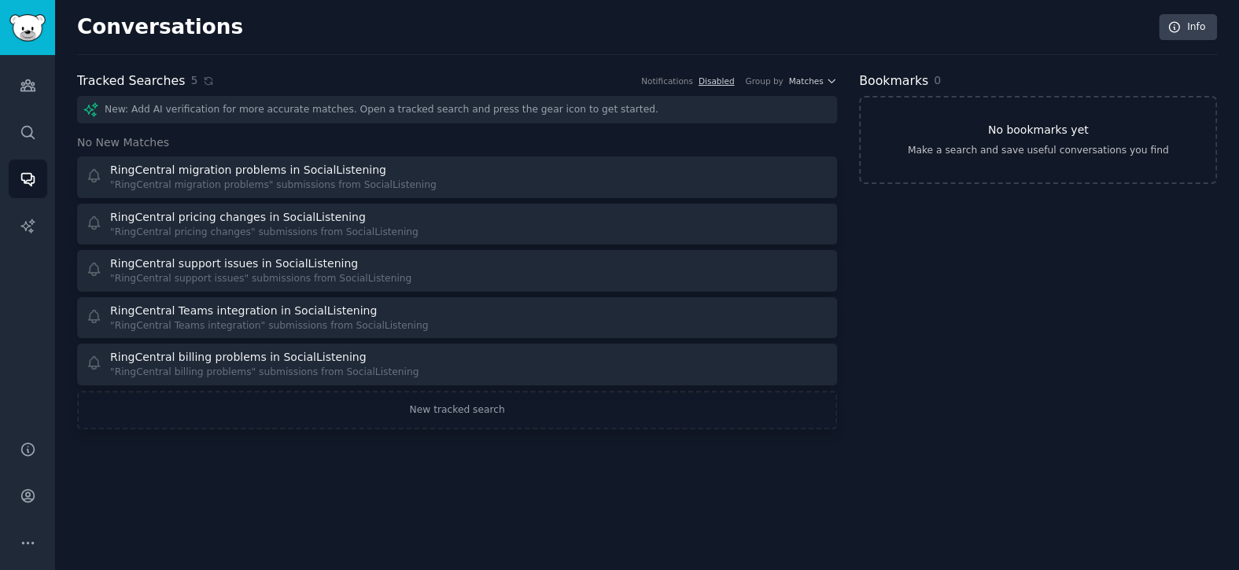
click at [1095, 150] on div "Make a search and save useful conversations you find" at bounding box center [1038, 151] width 261 height 14
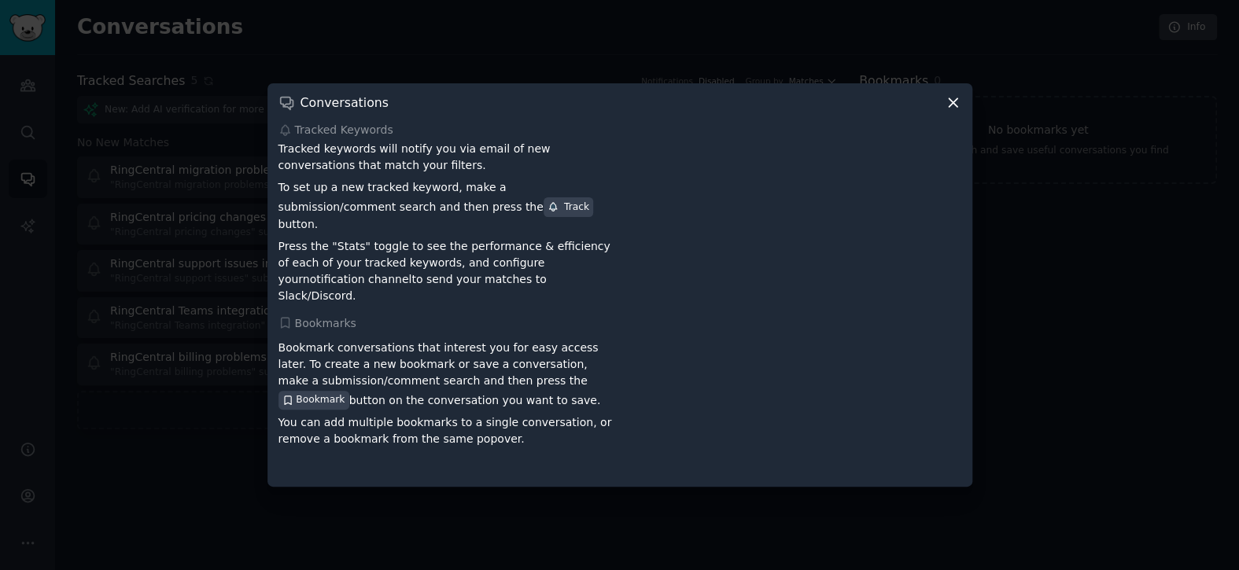
click at [1101, 244] on div at bounding box center [619, 285] width 1239 height 570
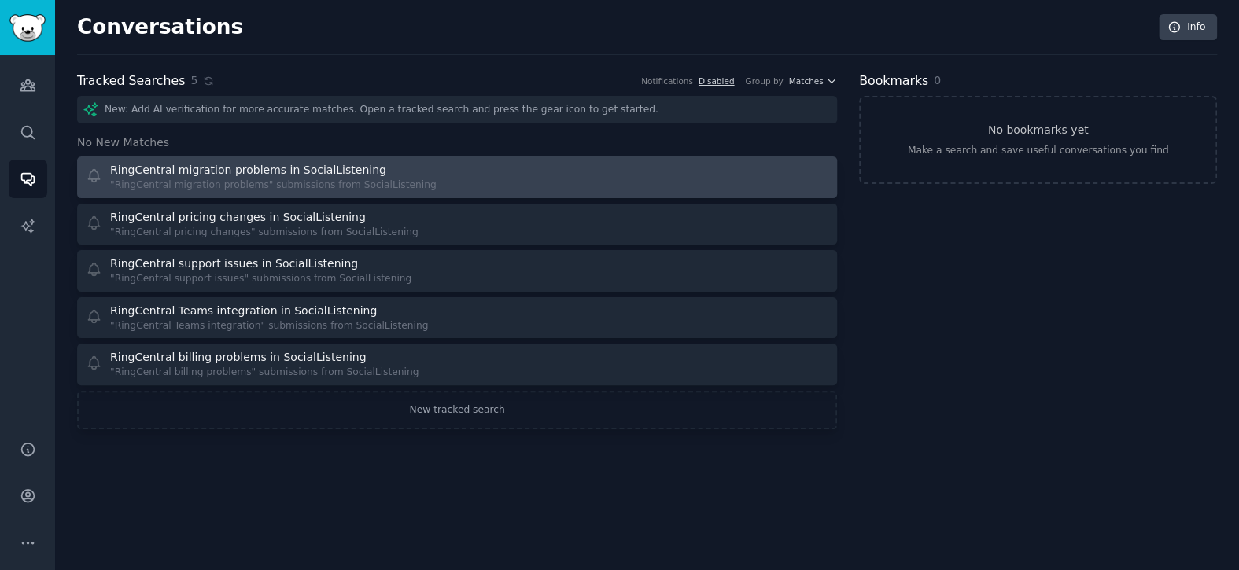
click at [202, 172] on div "RingCentral migration problems in SocialListening" at bounding box center [248, 170] width 276 height 17
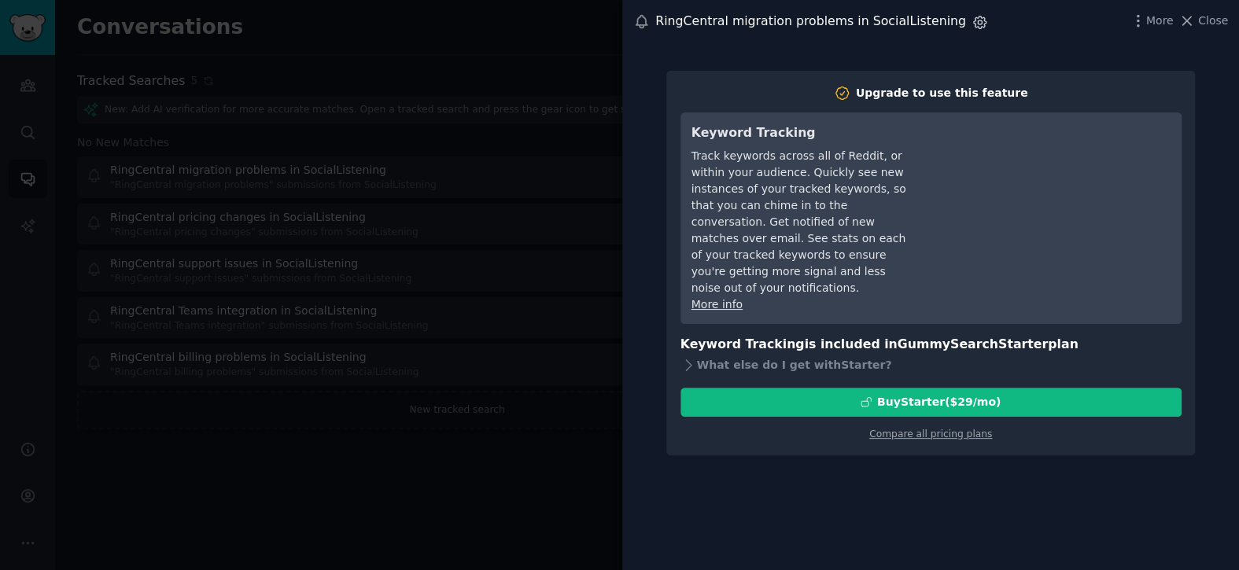
click at [972, 17] on icon "button" at bounding box center [980, 22] width 17 height 17
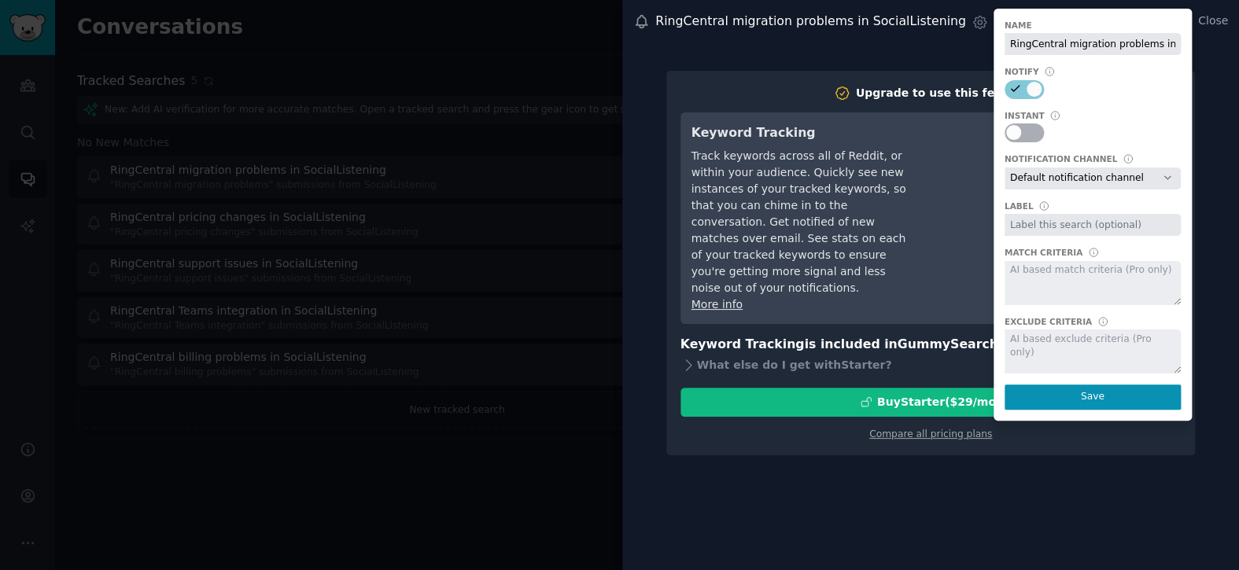
scroll to position [0, 46]
click at [1085, 341] on div at bounding box center [1093, 352] width 176 height 44
click at [1013, 46] on input "RingCentral migration problems in SocialListening" at bounding box center [1093, 44] width 176 height 22
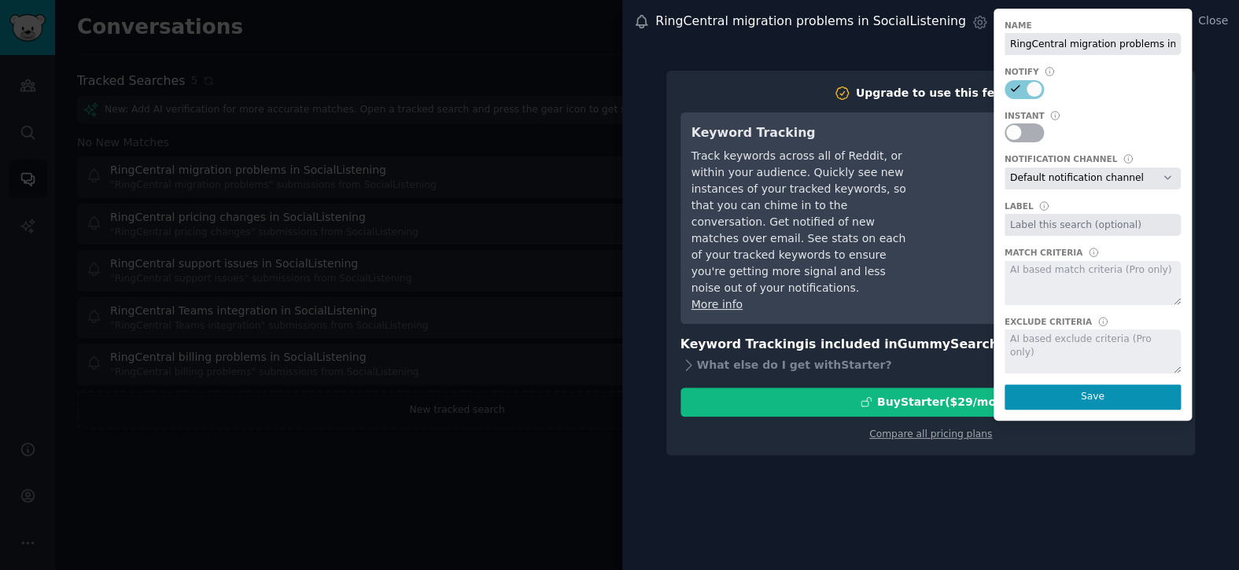
click at [1150, 72] on div "Notify" at bounding box center [1093, 71] width 176 height 11
click at [1234, 172] on div "RingCentral migration problems in SocialListening Settings Name RingCentral mig…" at bounding box center [930, 285] width 617 height 570
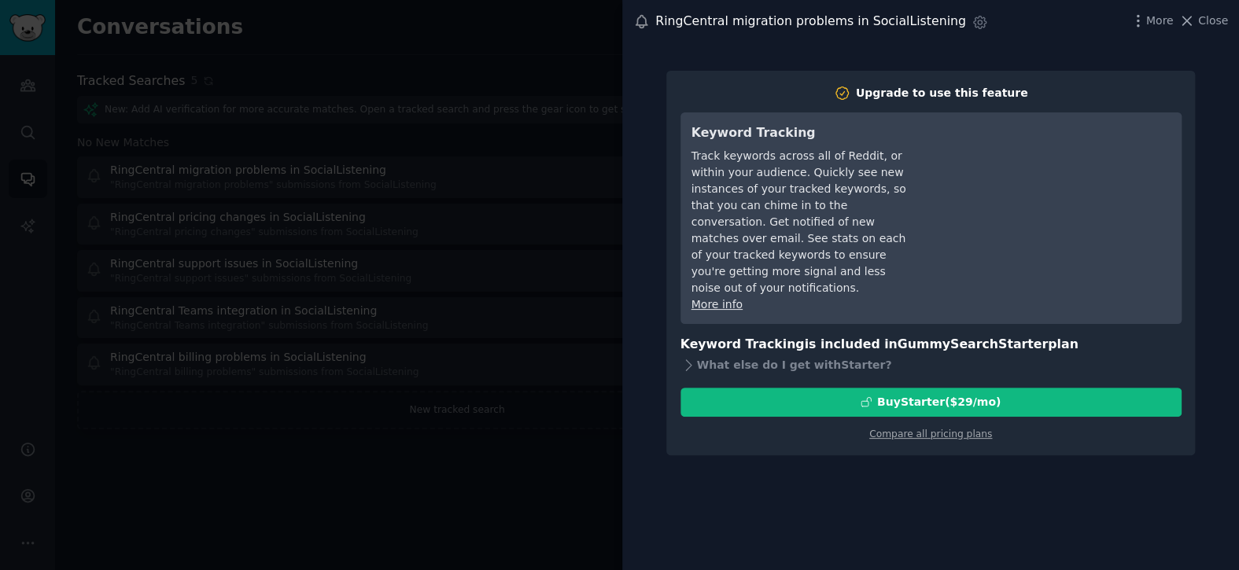
click at [643, 23] on icon at bounding box center [641, 21] width 17 height 17
click at [1195, 19] on icon at bounding box center [1187, 21] width 17 height 17
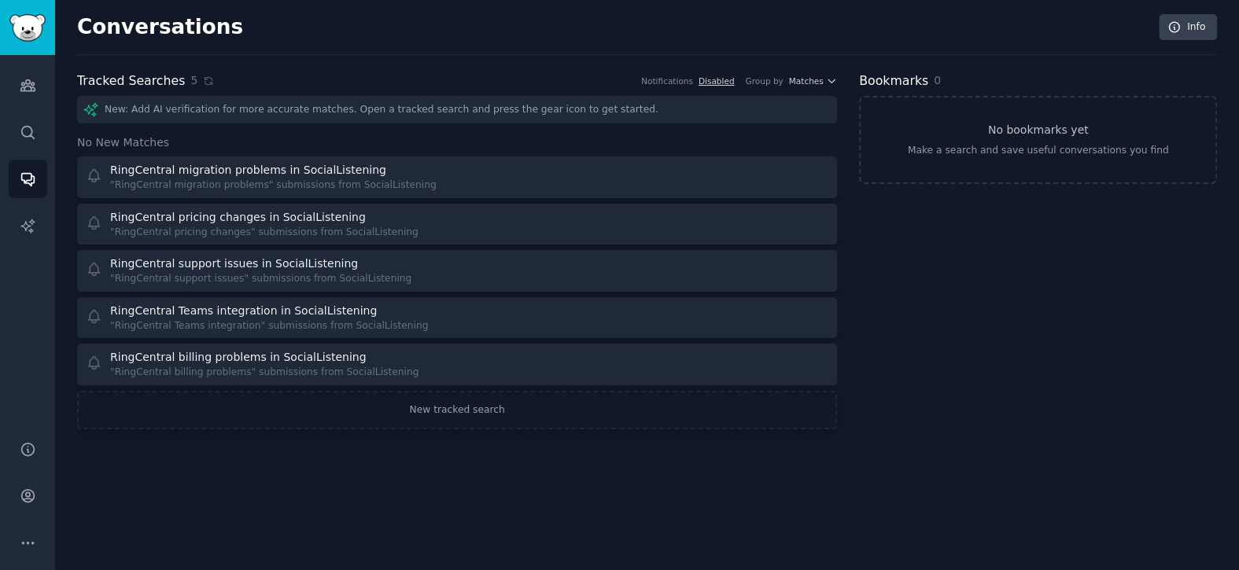
drag, startPoint x: 101, startPoint y: 176, endPoint x: 74, endPoint y: 142, distance: 43.7
click at [74, 142] on div "Conversations Info Tracked Searches 5 Notifications Disabled Group by Matches N…" at bounding box center [647, 285] width 1184 height 570
click at [33, 90] on icon "Sidebar" at bounding box center [28, 85] width 17 height 17
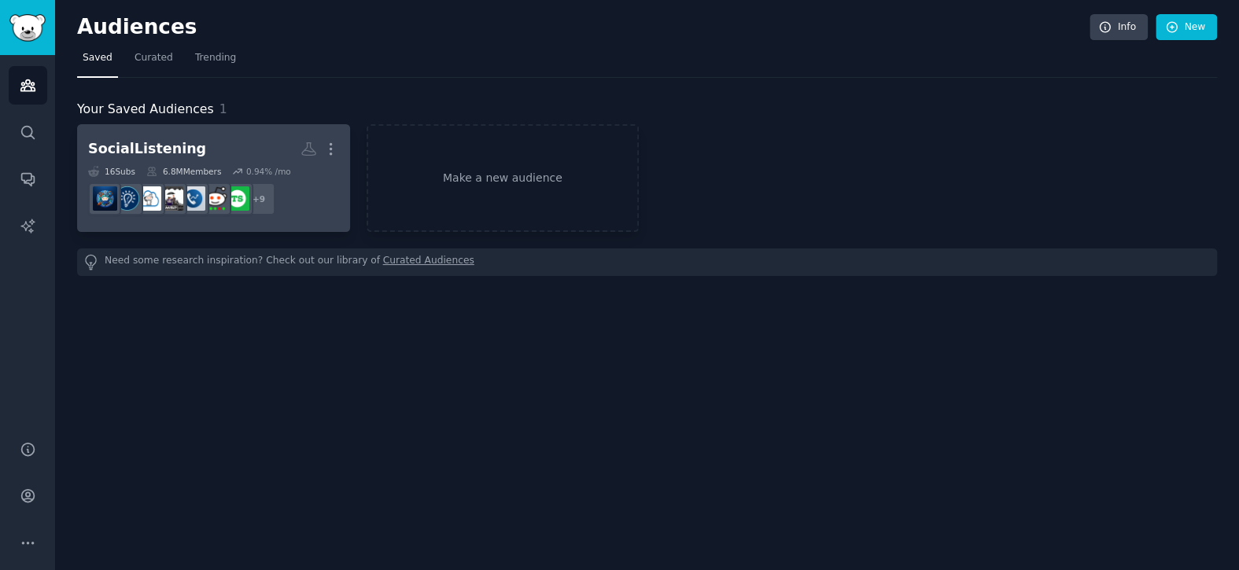
click at [311, 211] on dd "r/UCaaS, r/smallbusiness, r/PBX, r/CRMSoftware, r/callcentres, r/BusinessMakers…" at bounding box center [213, 199] width 251 height 44
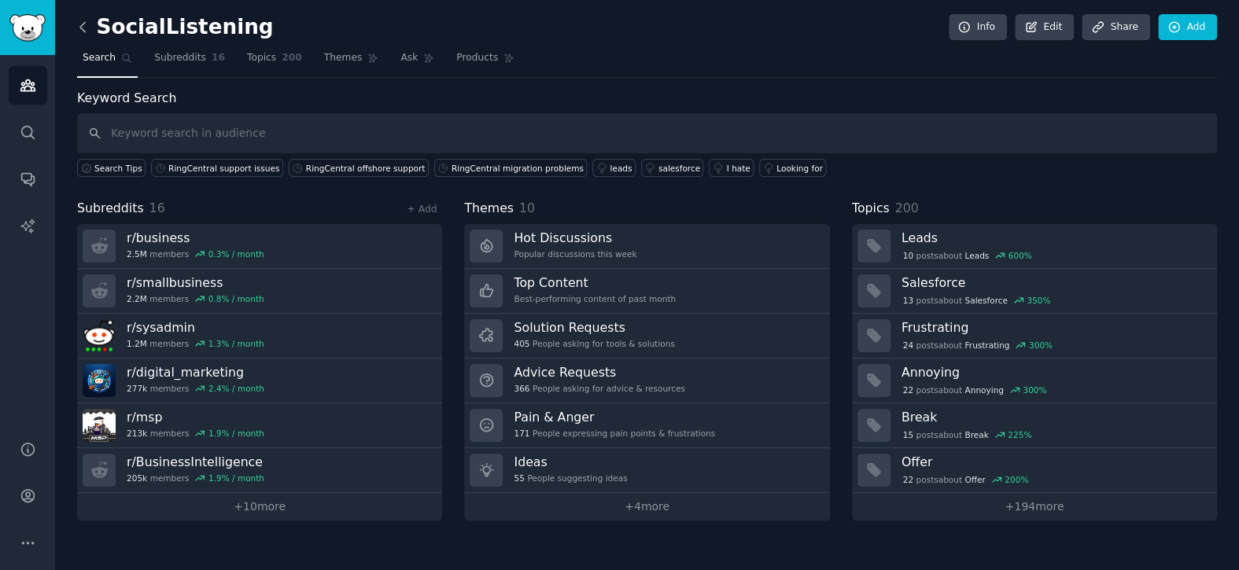
click at [86, 32] on icon at bounding box center [83, 27] width 17 height 17
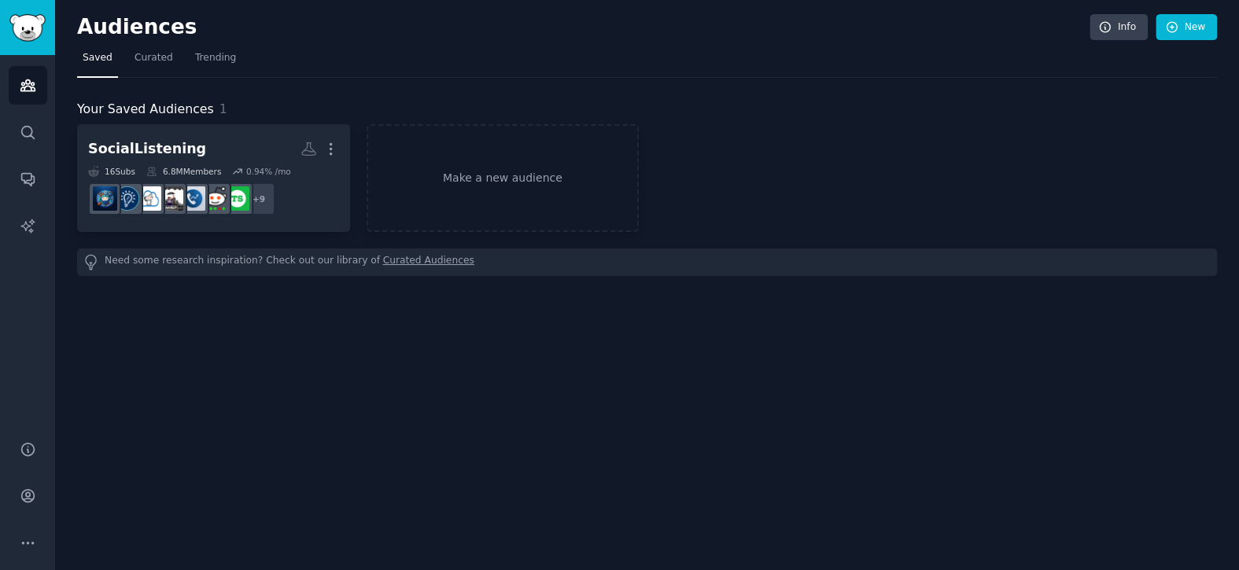
click at [389, 265] on link "Curated Audiences" at bounding box center [428, 262] width 91 height 17
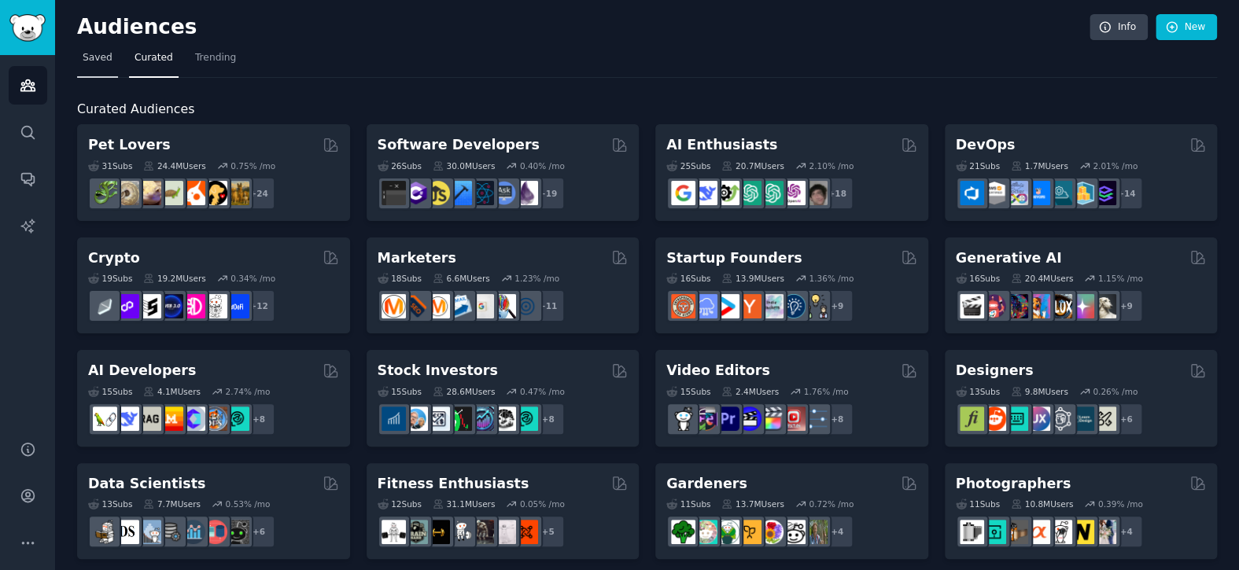
click at [101, 62] on span "Saved" at bounding box center [98, 58] width 30 height 14
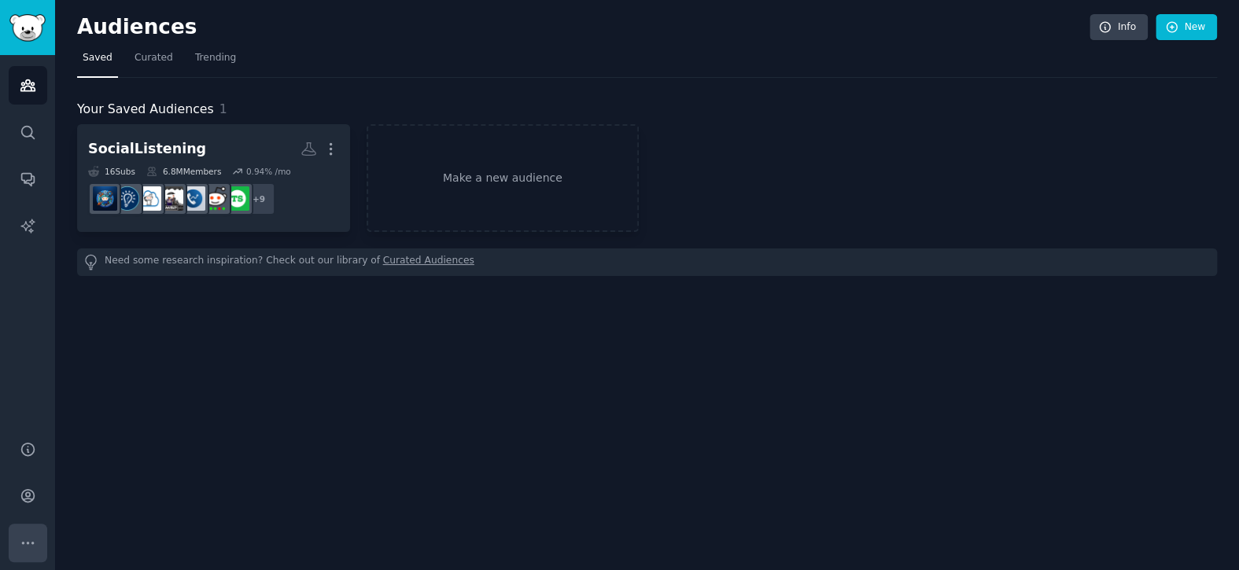
click at [21, 544] on icon "Sidebar" at bounding box center [28, 543] width 17 height 17
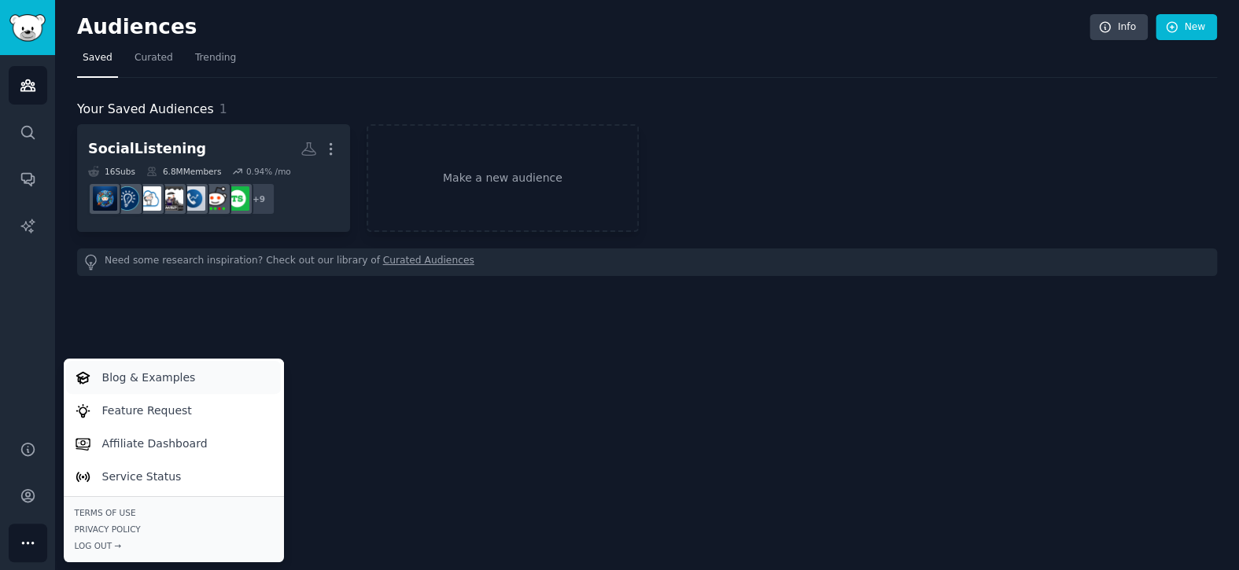
click at [196, 377] on link "Blog & Examples" at bounding box center [173, 377] width 215 height 33
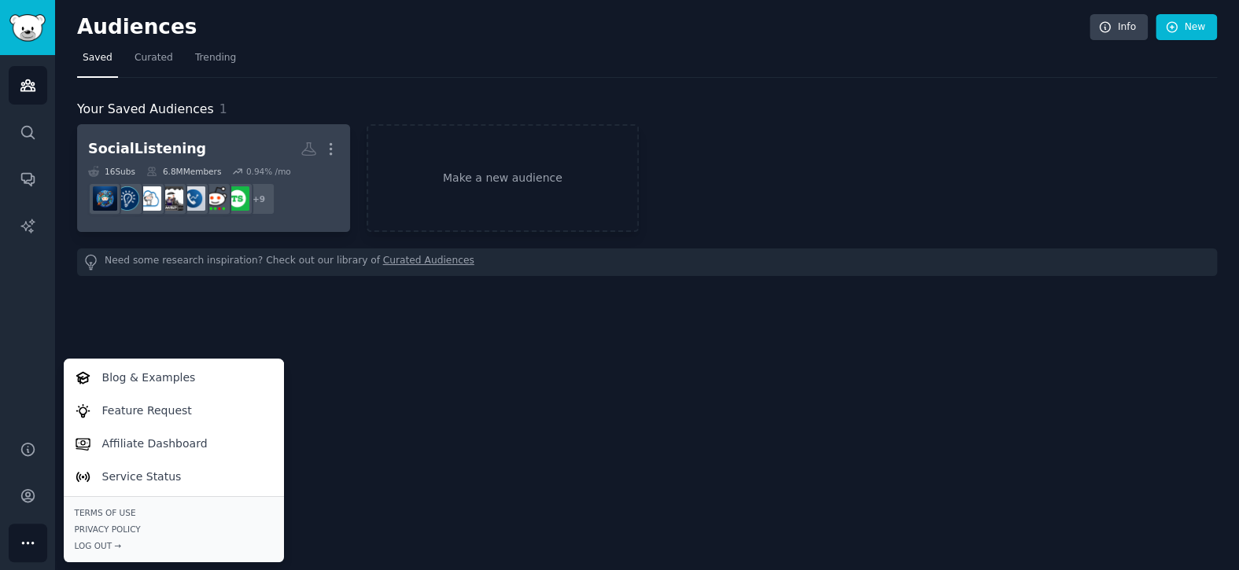
click at [315, 208] on dd "r/digital_marketing + 9" at bounding box center [213, 199] width 251 height 44
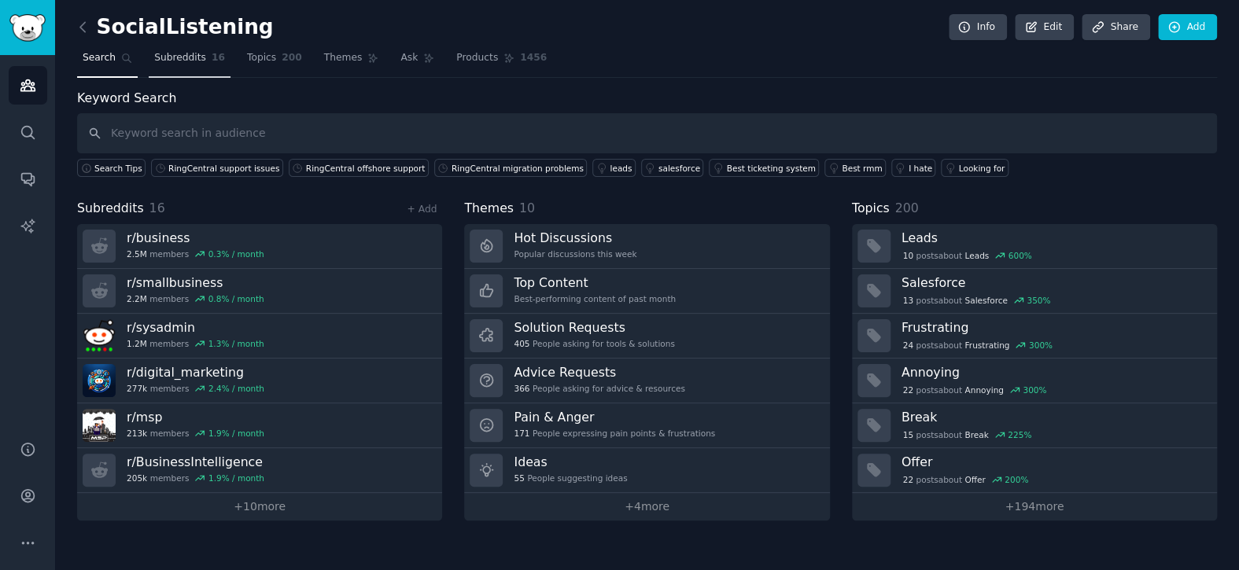
click at [188, 51] on span "Subreddits" at bounding box center [180, 58] width 52 height 14
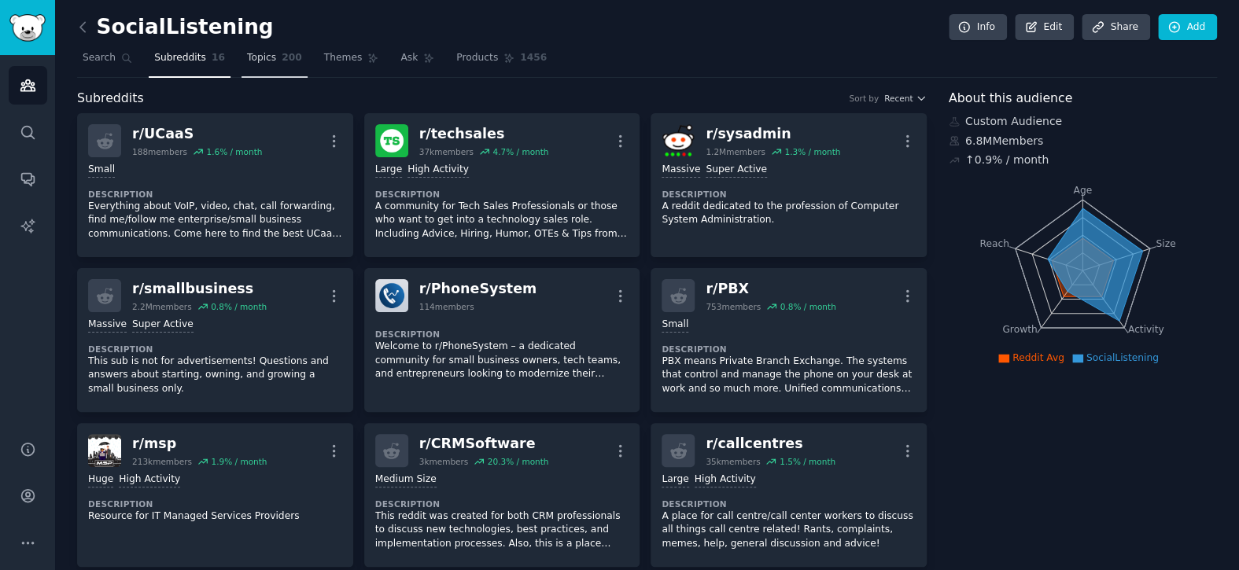
click at [256, 56] on span "Topics" at bounding box center [261, 58] width 29 height 14
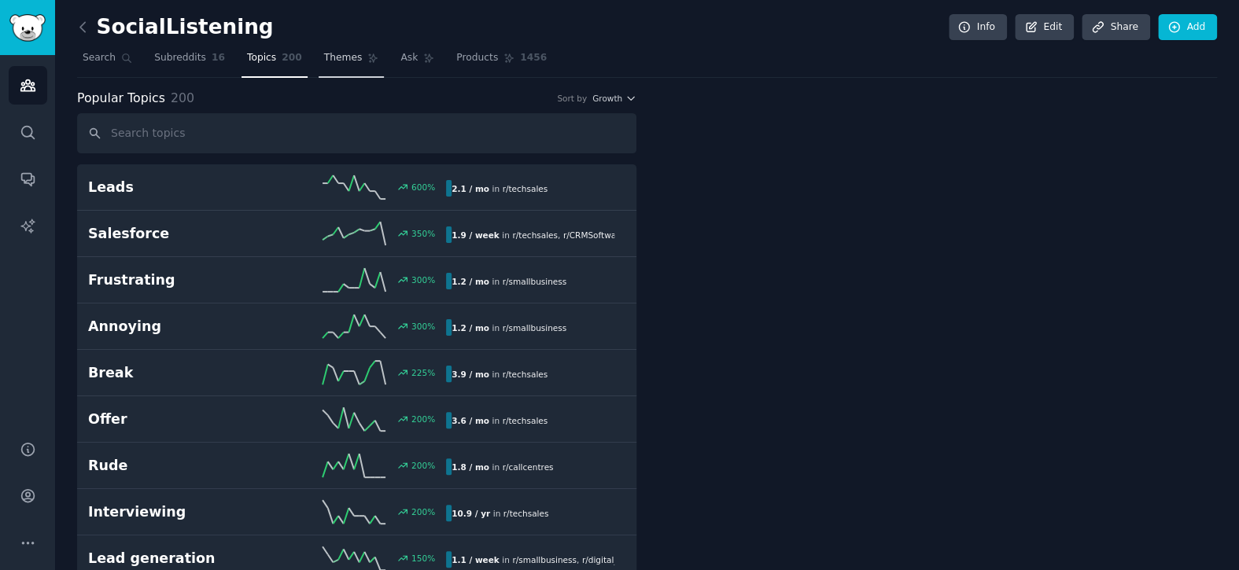
click at [334, 46] on link "Themes" at bounding box center [352, 62] width 66 height 32
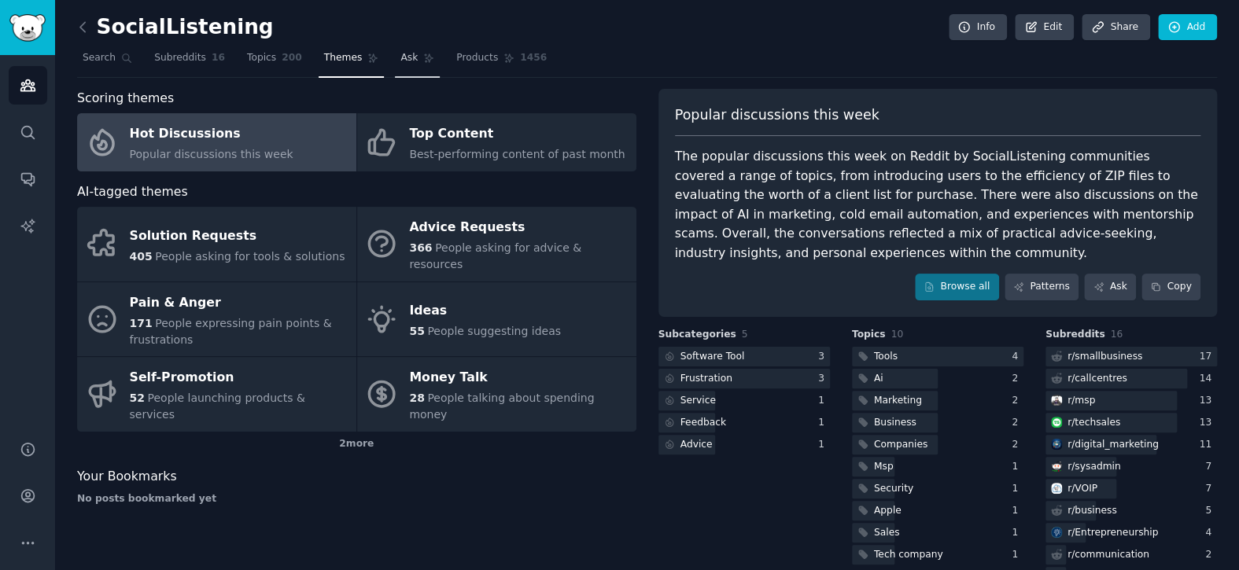
click at [399, 57] on link "Ask" at bounding box center [417, 62] width 45 height 32
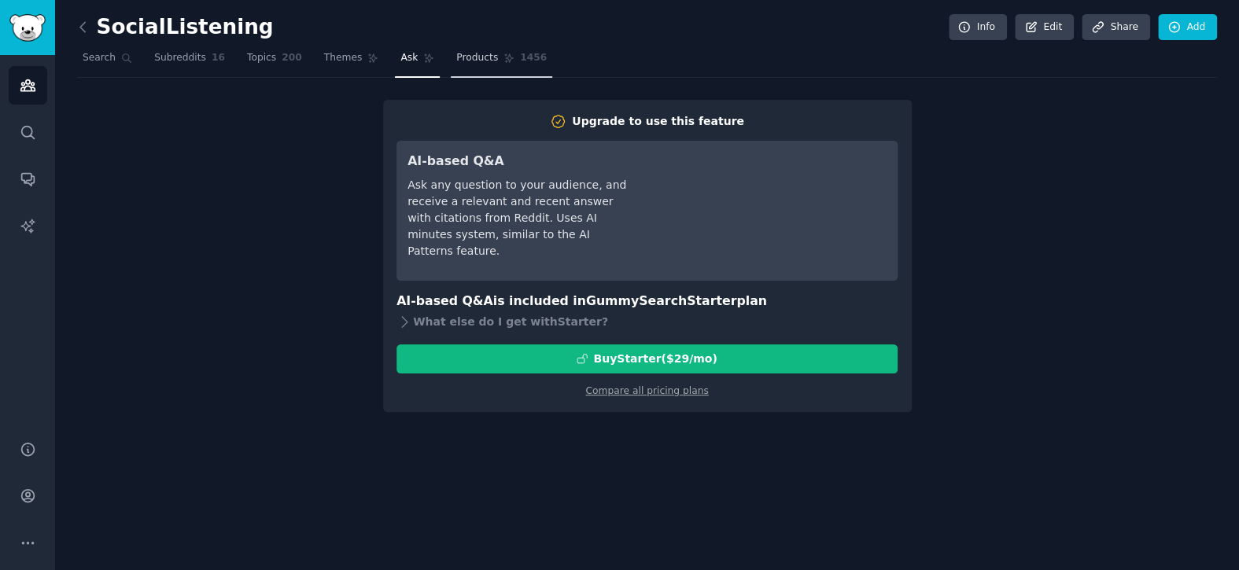
click at [504, 53] on icon at bounding box center [509, 58] width 11 height 11
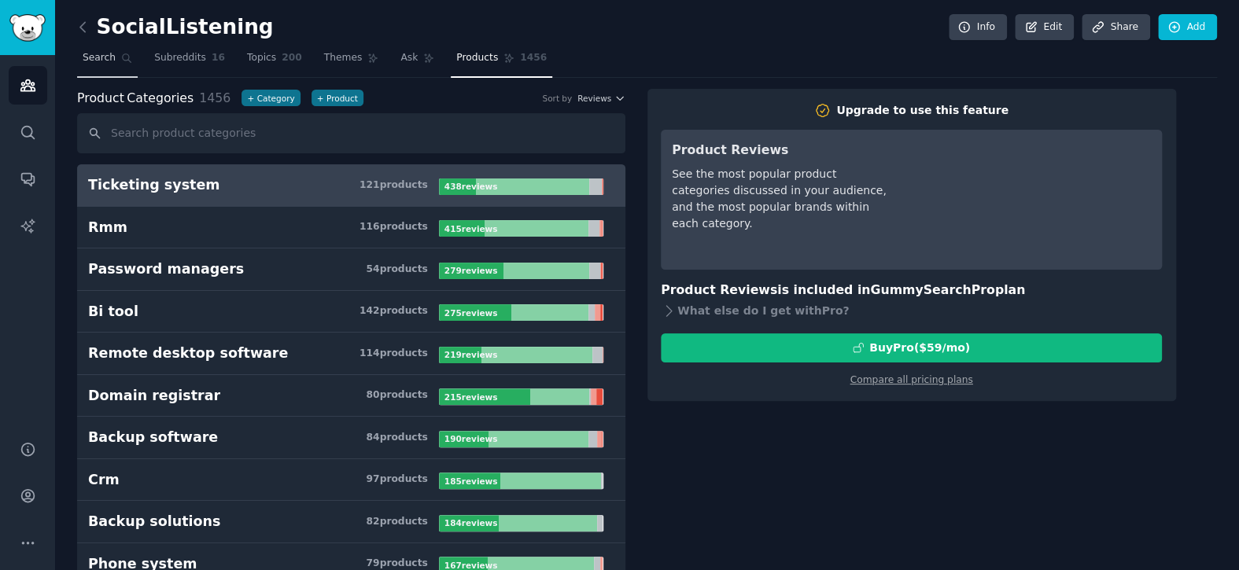
click at [105, 69] on link "Search" at bounding box center [107, 62] width 61 height 32
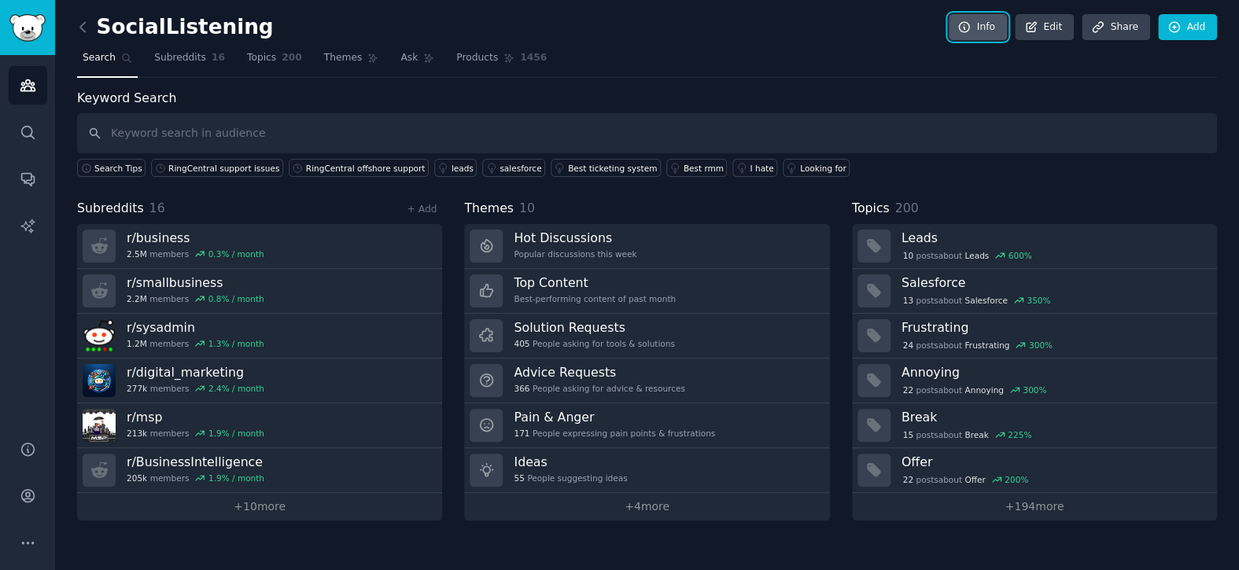
click at [962, 21] on link "Info" at bounding box center [978, 27] width 58 height 27
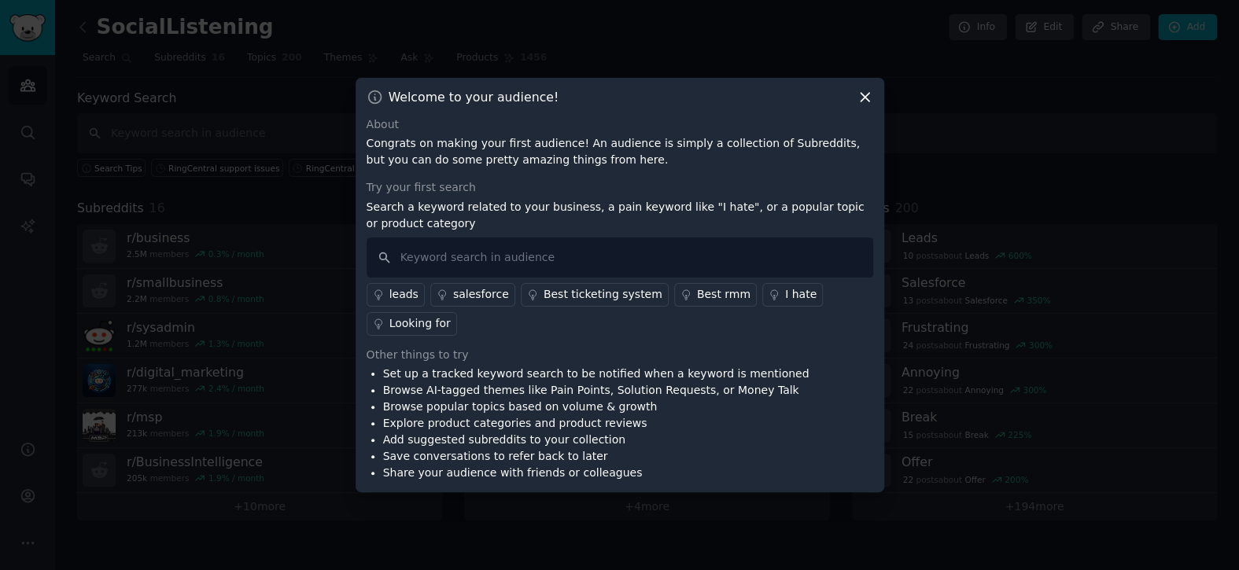
click at [872, 93] on icon at bounding box center [865, 97] width 17 height 17
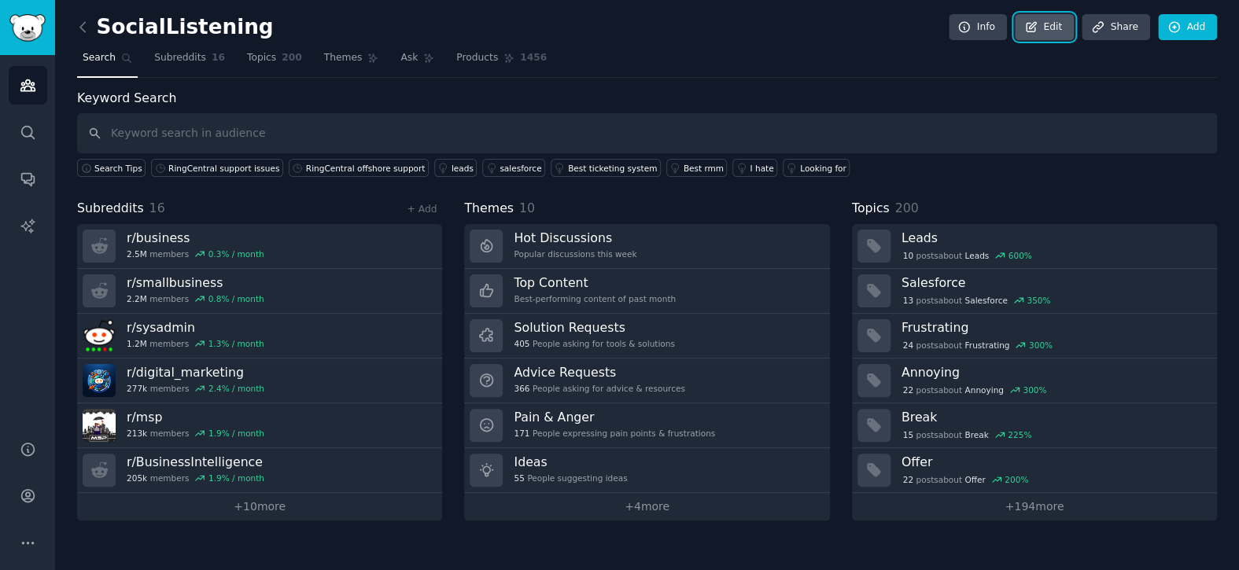
click at [1055, 19] on link "Edit" at bounding box center [1044, 27] width 59 height 27
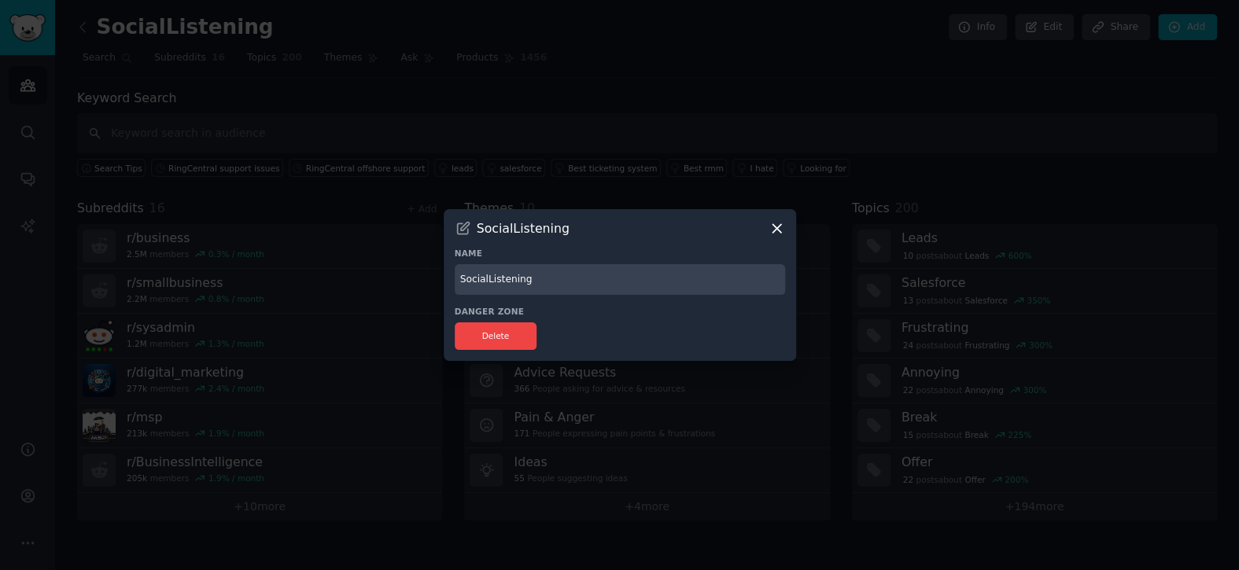
click at [776, 234] on icon at bounding box center [777, 228] width 17 height 17
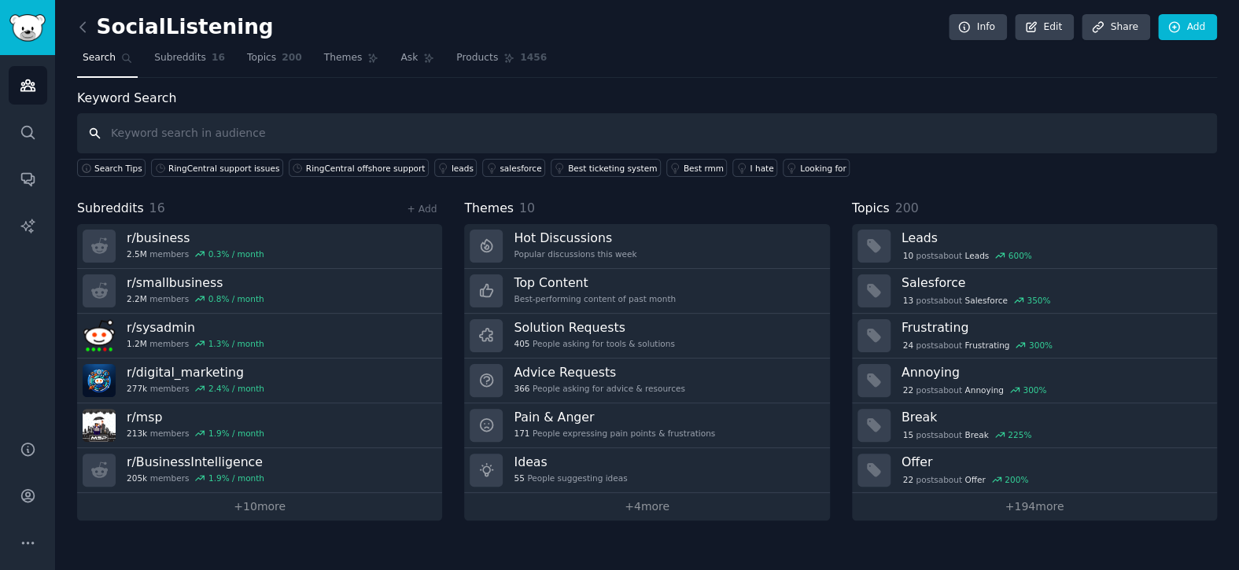
click at [304, 138] on input "text" at bounding box center [647, 133] width 1140 height 40
click at [293, 124] on input "text" at bounding box center [647, 133] width 1140 height 40
paste input "PanTerra"
type input "PanTerra"
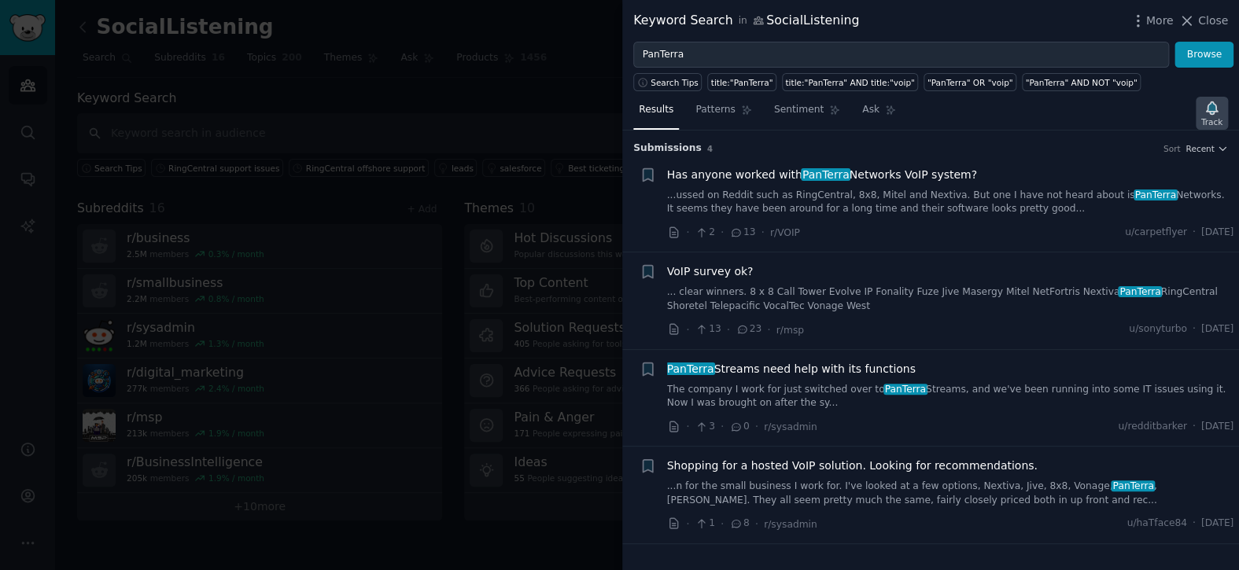
click at [1212, 120] on div "Track" at bounding box center [1211, 121] width 21 height 11
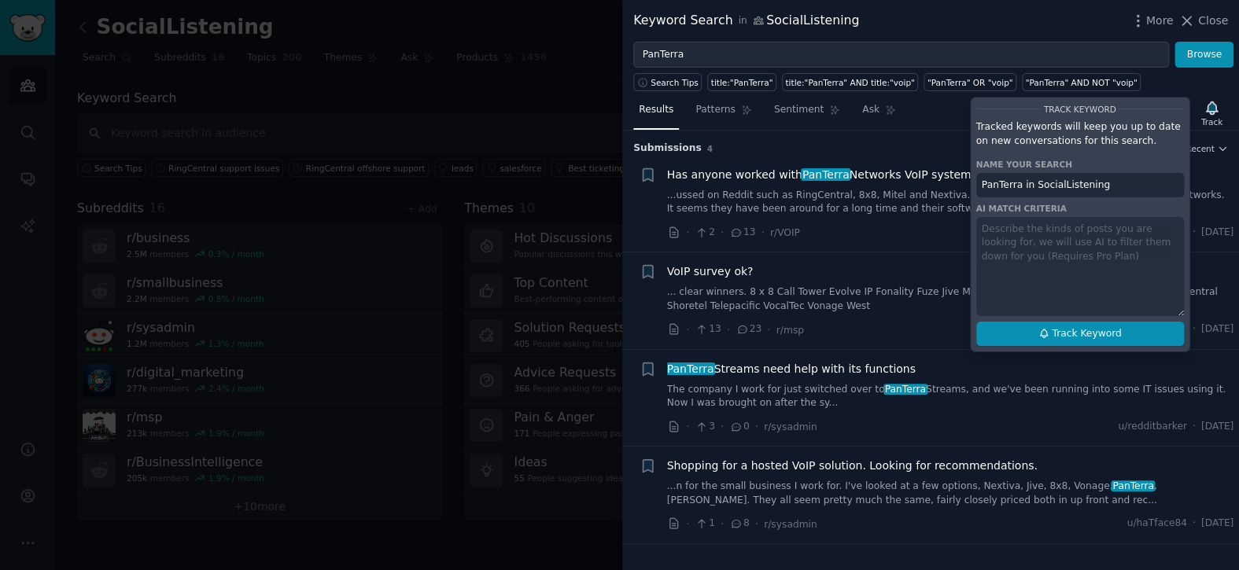
click at [1100, 338] on span "Track Keyword" at bounding box center [1086, 334] width 69 height 14
type input "PanTerra in SocialListening"
click at [1143, 14] on icon "button" at bounding box center [1138, 21] width 17 height 17
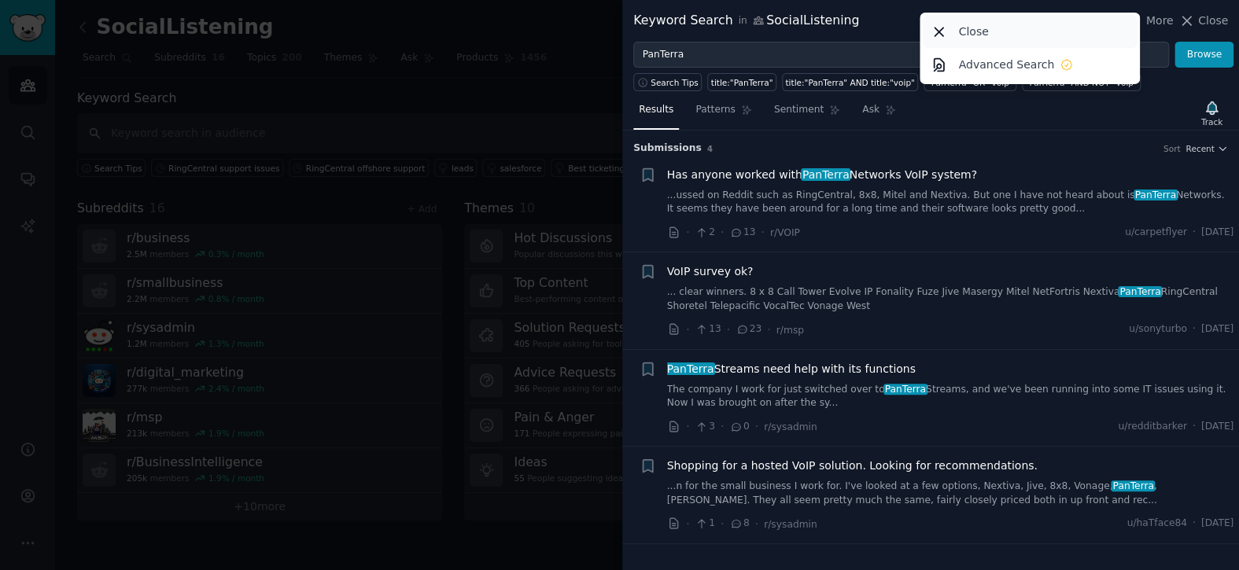
click at [954, 27] on div "Close" at bounding box center [1030, 31] width 215 height 33
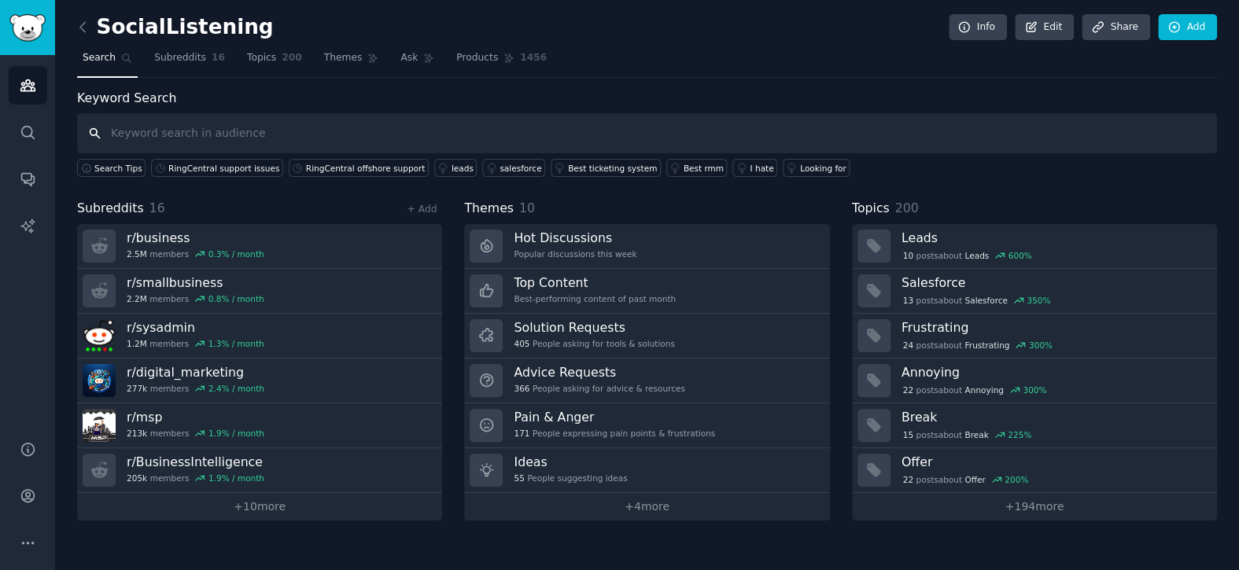
click at [455, 132] on input "text" at bounding box center [647, 133] width 1140 height 40
paste input "PanTerra"
type input "PanTerra"
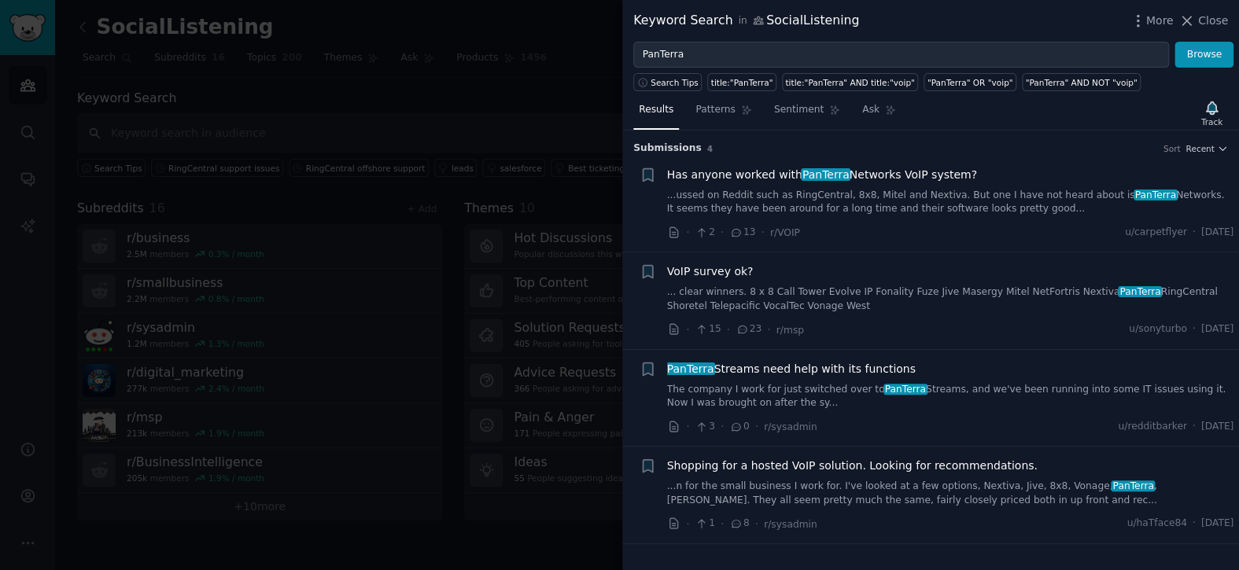
click at [762, 171] on span "Has anyone worked with PanTerra Networks VoIP system?" at bounding box center [822, 175] width 310 height 17
click at [708, 276] on span "VoIP survey ok?" at bounding box center [710, 272] width 87 height 17
click at [725, 373] on span "PanTerra Streams need help with its functions" at bounding box center [791, 369] width 249 height 17
click at [722, 466] on span "Shopping for a hosted VoIP solution. Looking for recommendations." at bounding box center [852, 466] width 371 height 17
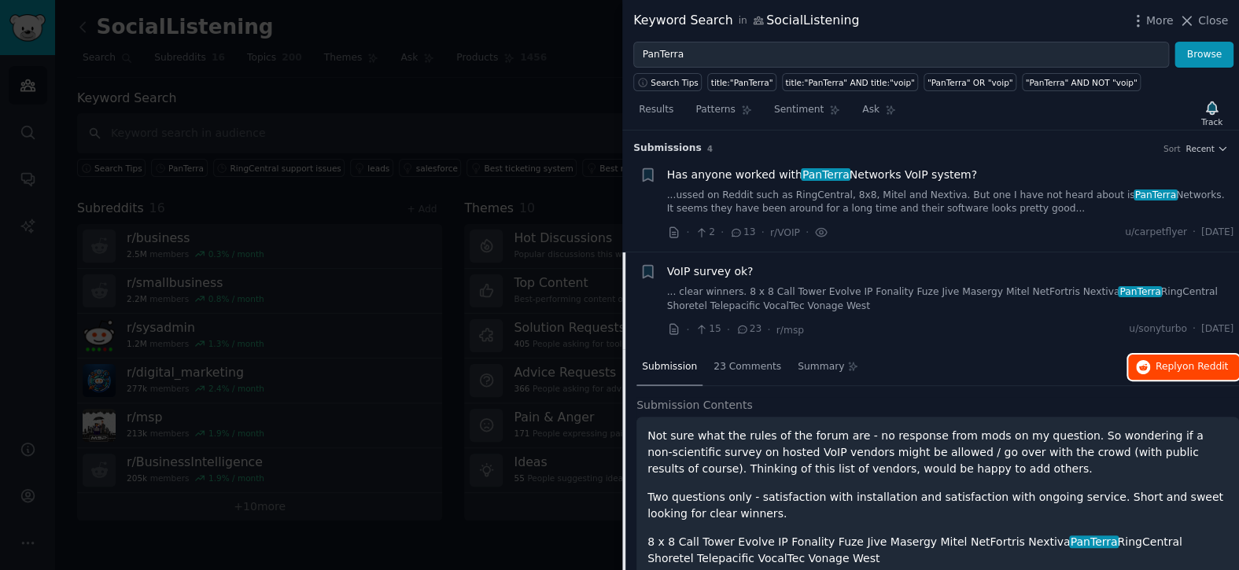
click at [1180, 369] on span "Reply on Reddit" at bounding box center [1192, 367] width 72 height 14
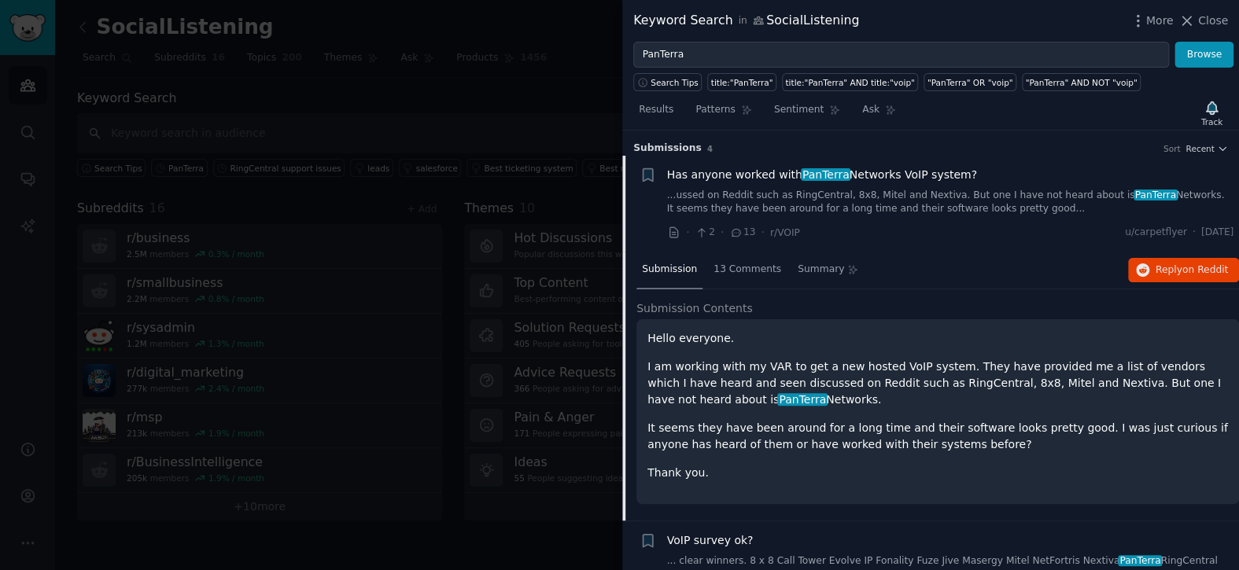
click at [757, 172] on span "Has anyone worked with PanTerra Networks VoIP system?" at bounding box center [822, 175] width 310 height 17
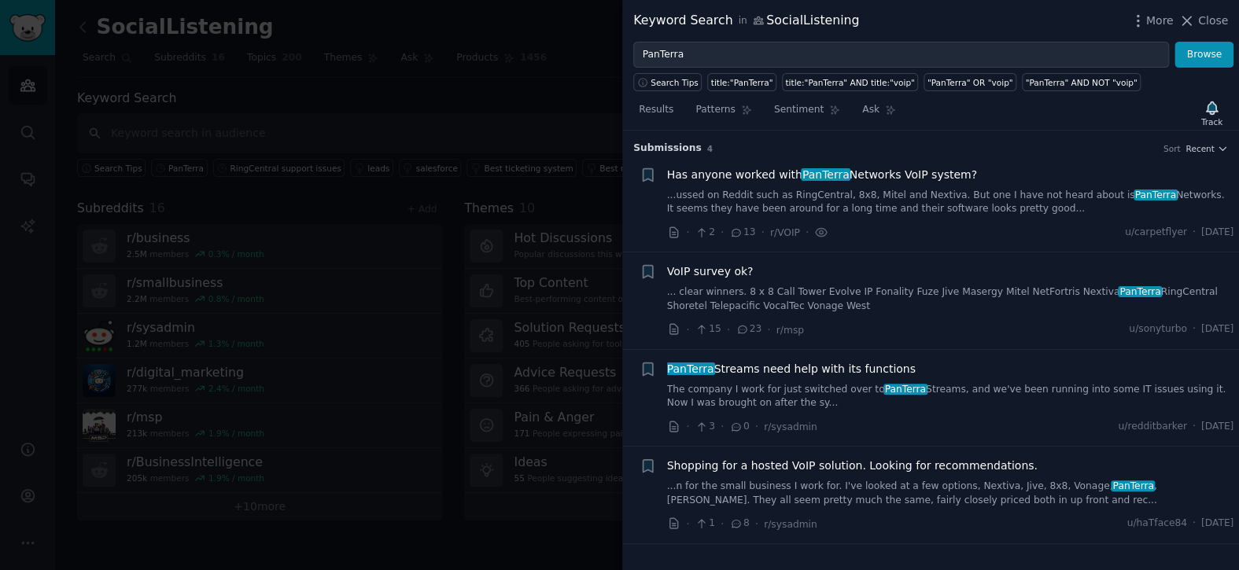
click at [757, 172] on span "Has anyone worked with PanTerra Networks VoIP system?" at bounding box center [822, 175] width 310 height 17
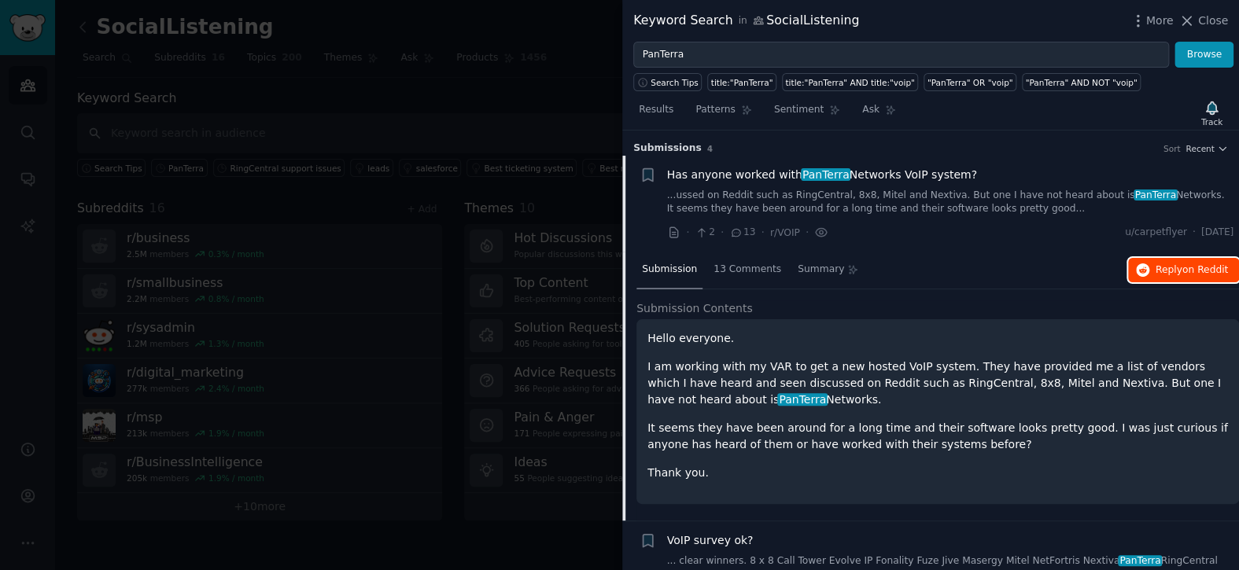
click at [1172, 271] on span "Reply on Reddit" at bounding box center [1192, 271] width 72 height 14
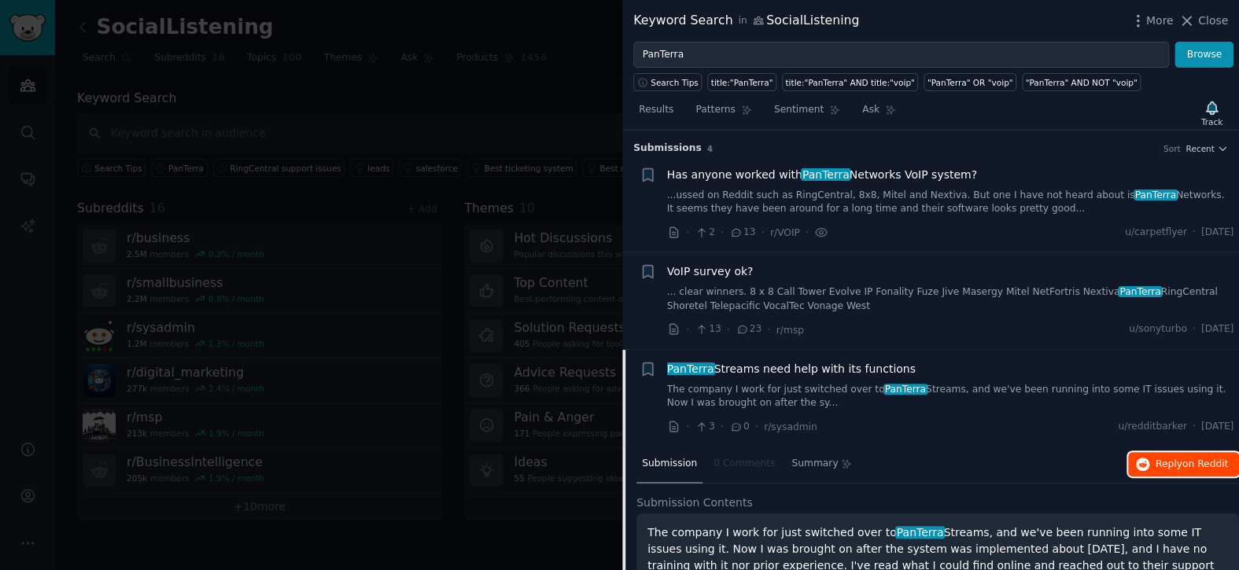
click at [1162, 463] on span "Reply on Reddit" at bounding box center [1192, 465] width 72 height 14
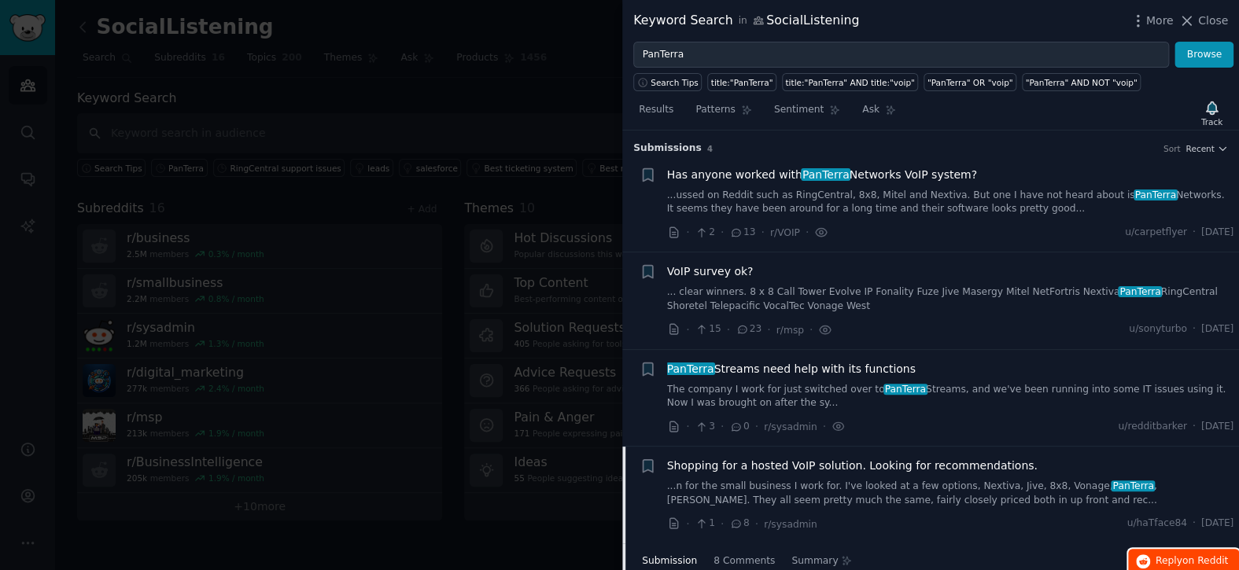
click at [1168, 562] on span "Reply on Reddit" at bounding box center [1192, 562] width 72 height 14
